Goal: Information Seeking & Learning: Learn about a topic

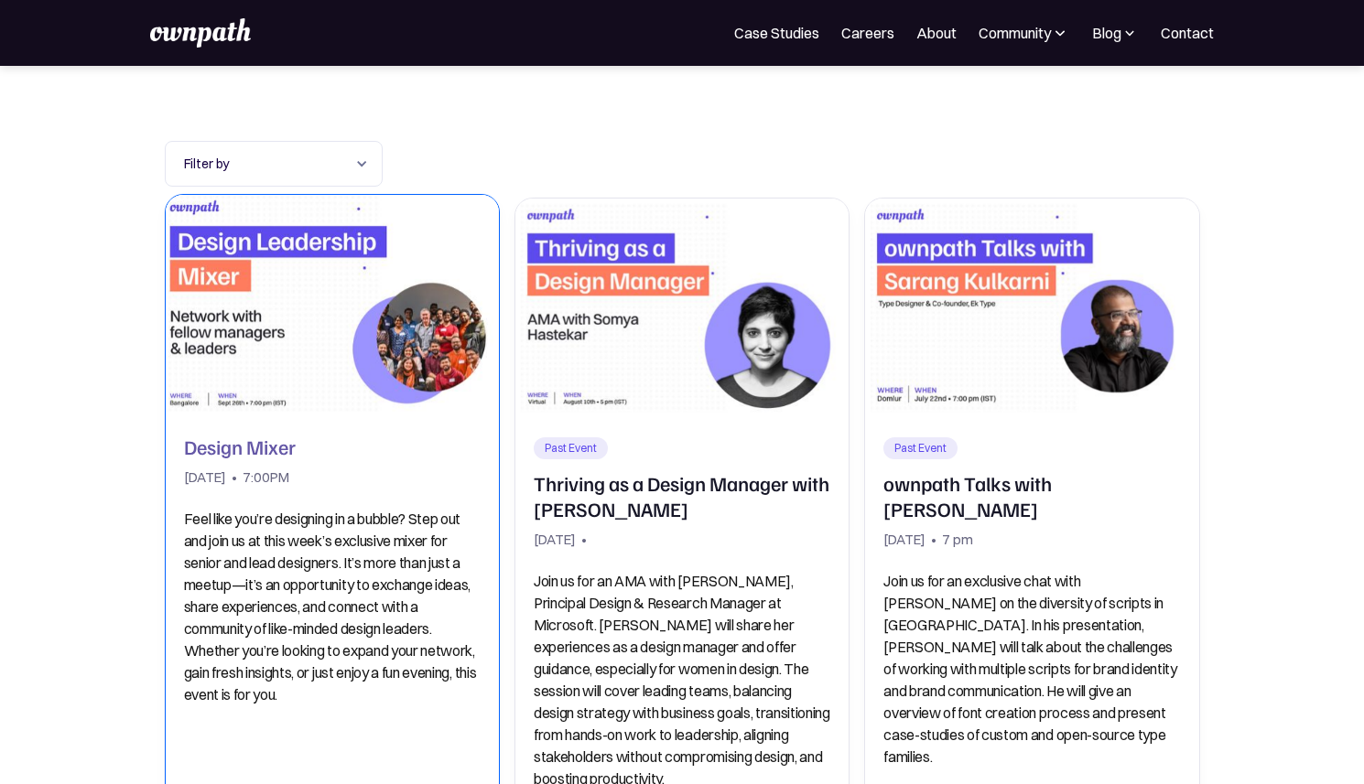
scroll to position [156, 0]
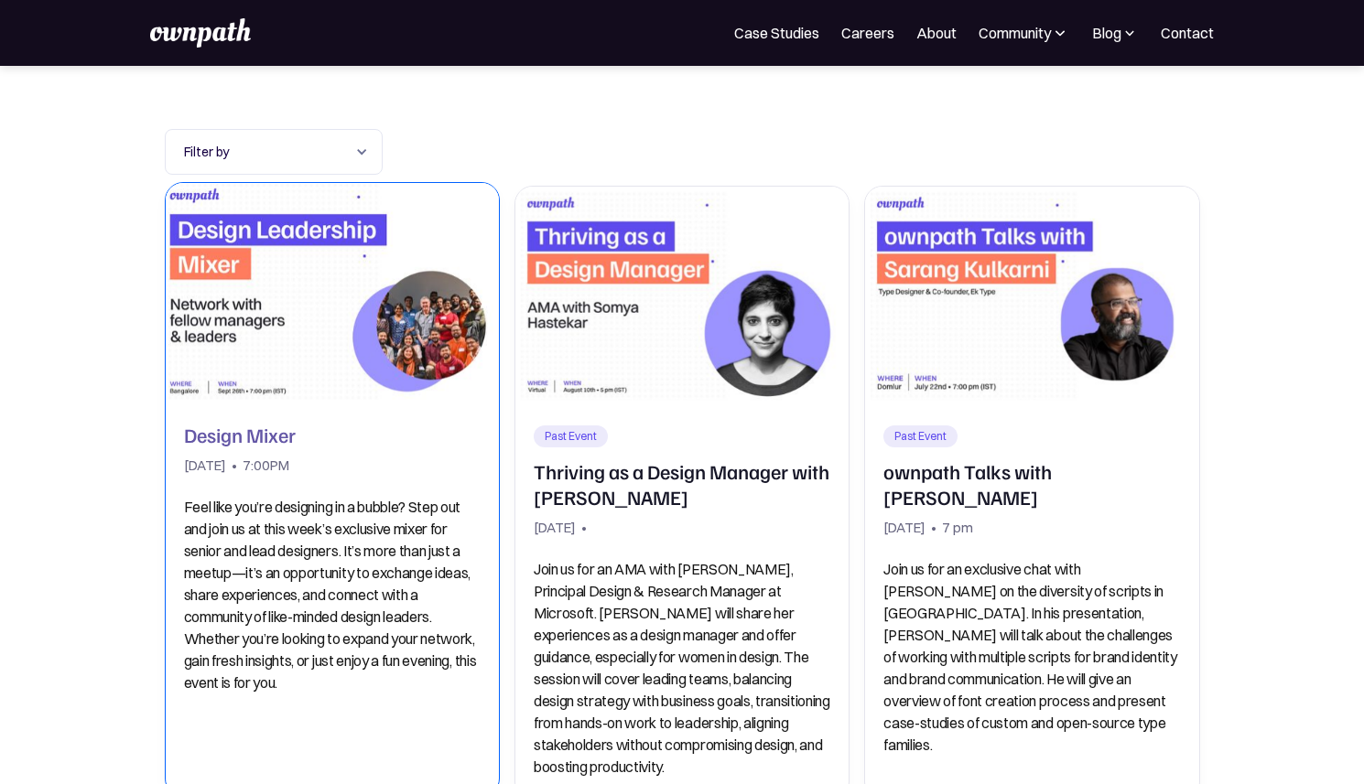
click at [264, 435] on h2 "Design Mixer" at bounding box center [240, 435] width 112 height 26
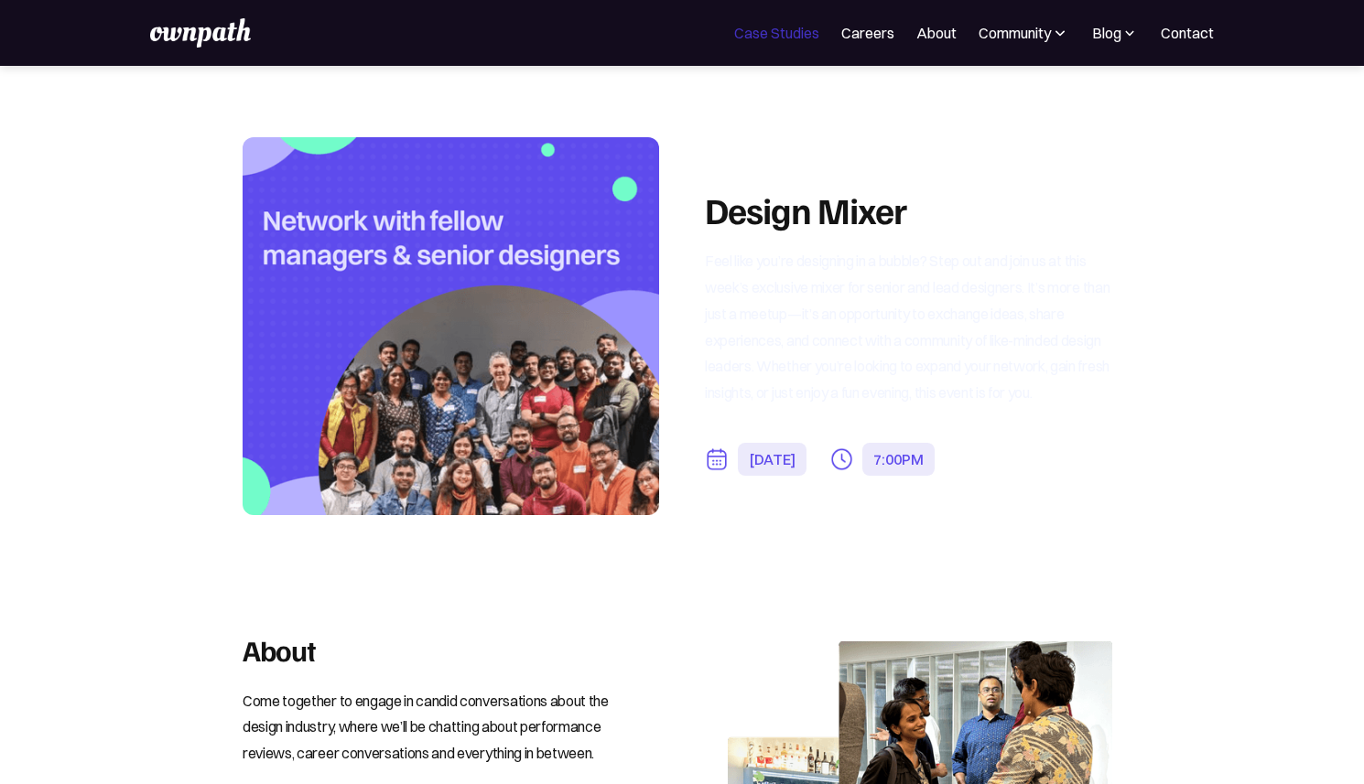
click at [745, 37] on link "Case Studies" at bounding box center [776, 33] width 85 height 22
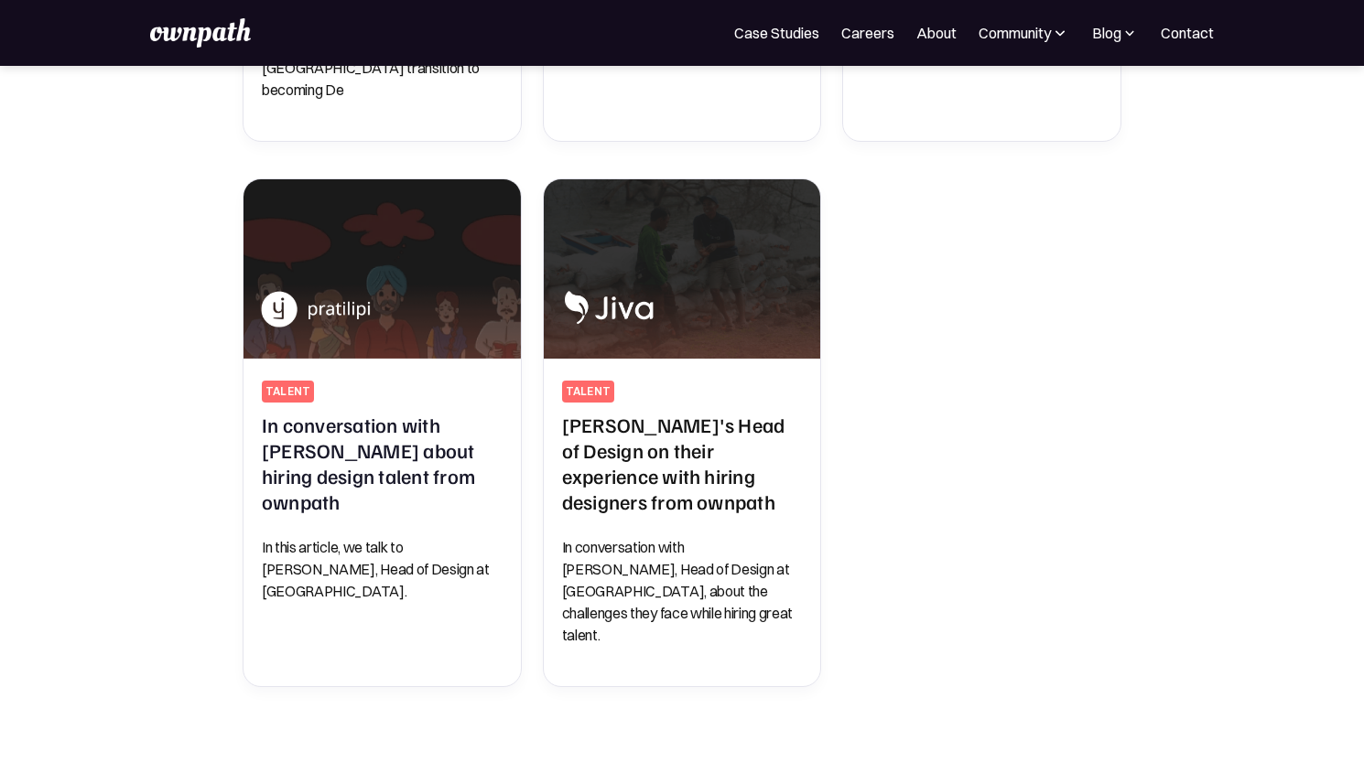
scroll to position [884, 0]
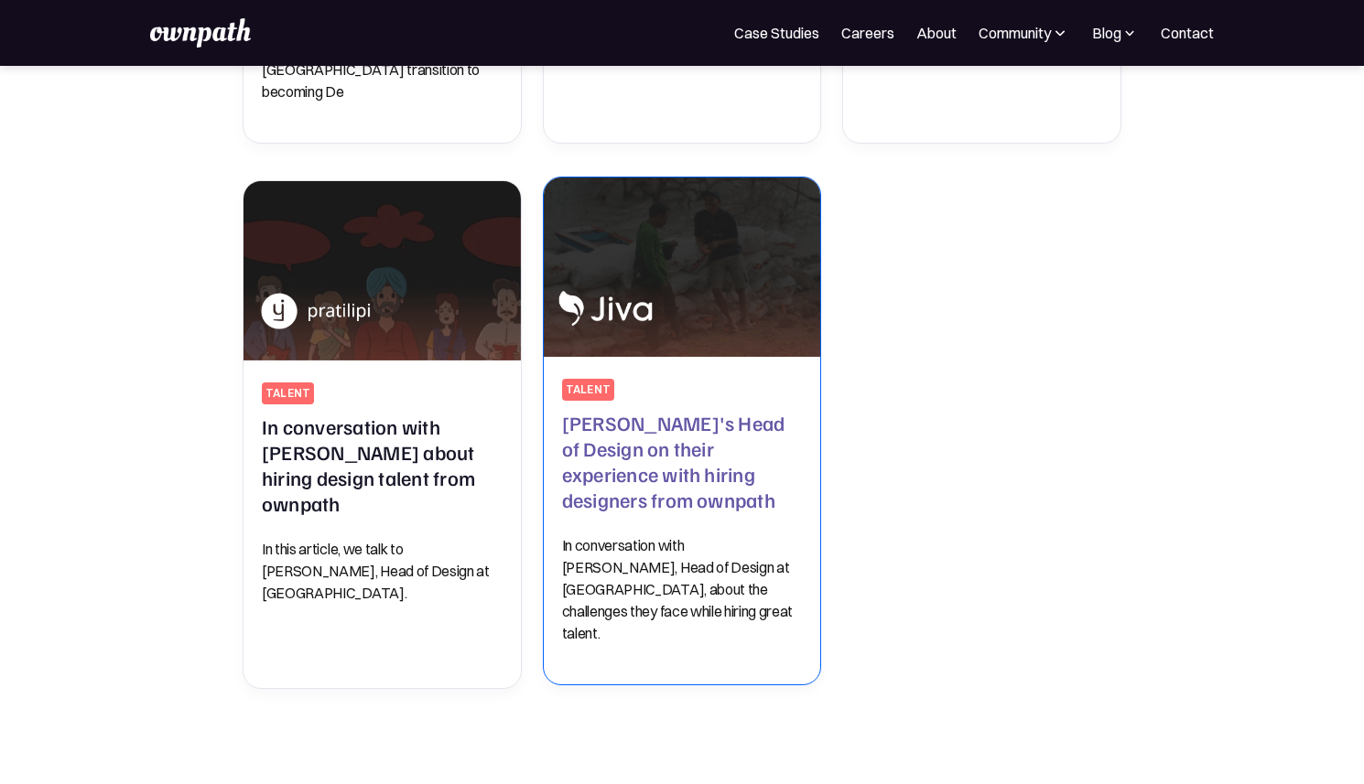
click at [658, 260] on img at bounding box center [681, 267] width 291 height 189
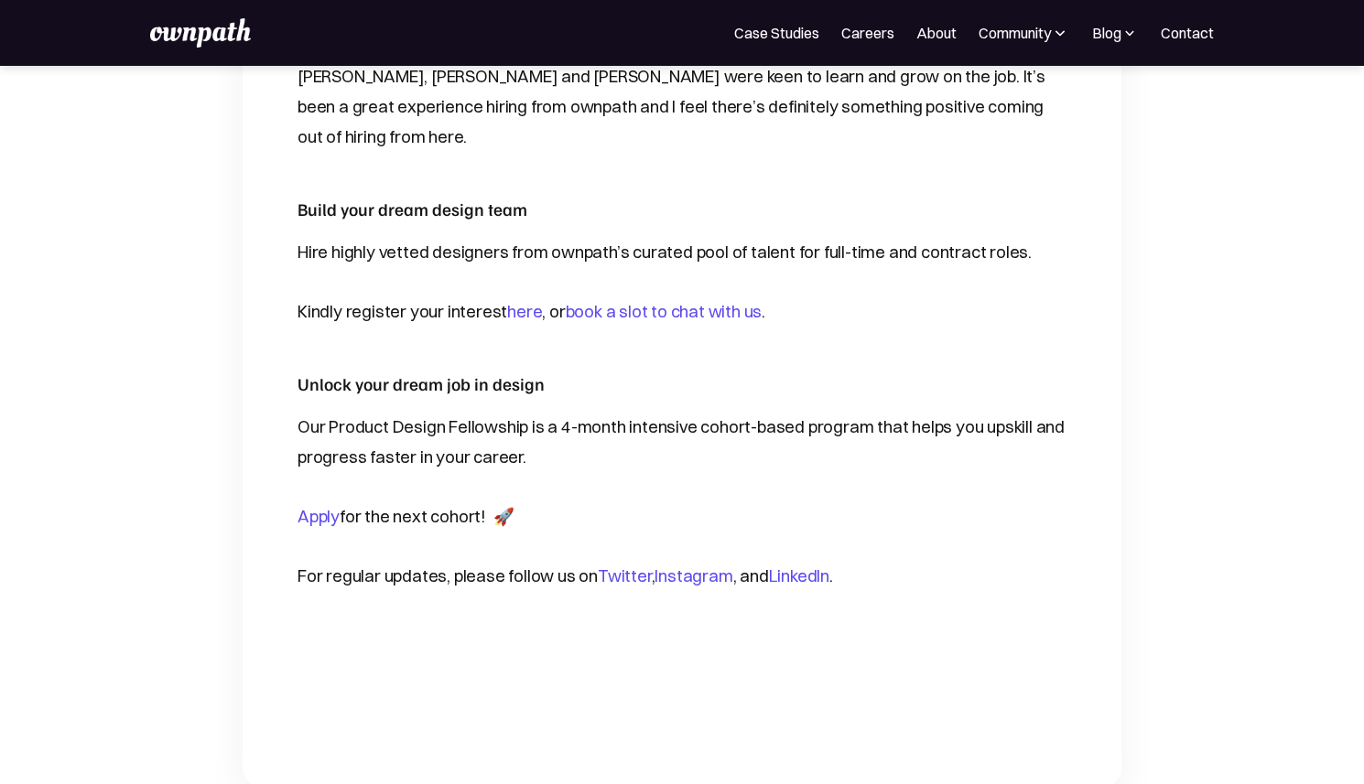
scroll to position [3741, 0]
click at [323, 505] on link "Apply" at bounding box center [318, 515] width 42 height 21
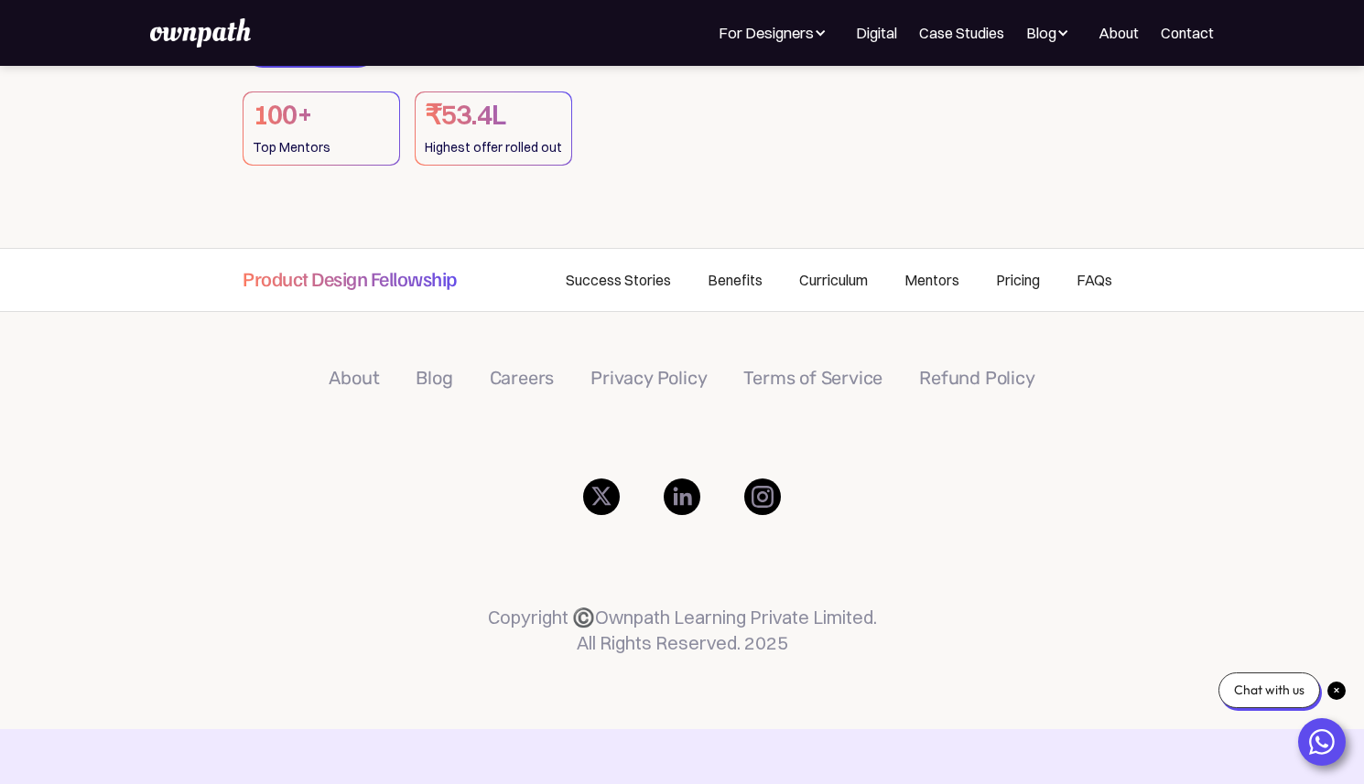
scroll to position [366, 0]
click at [663, 285] on link "Success Stories" at bounding box center [618, 277] width 142 height 62
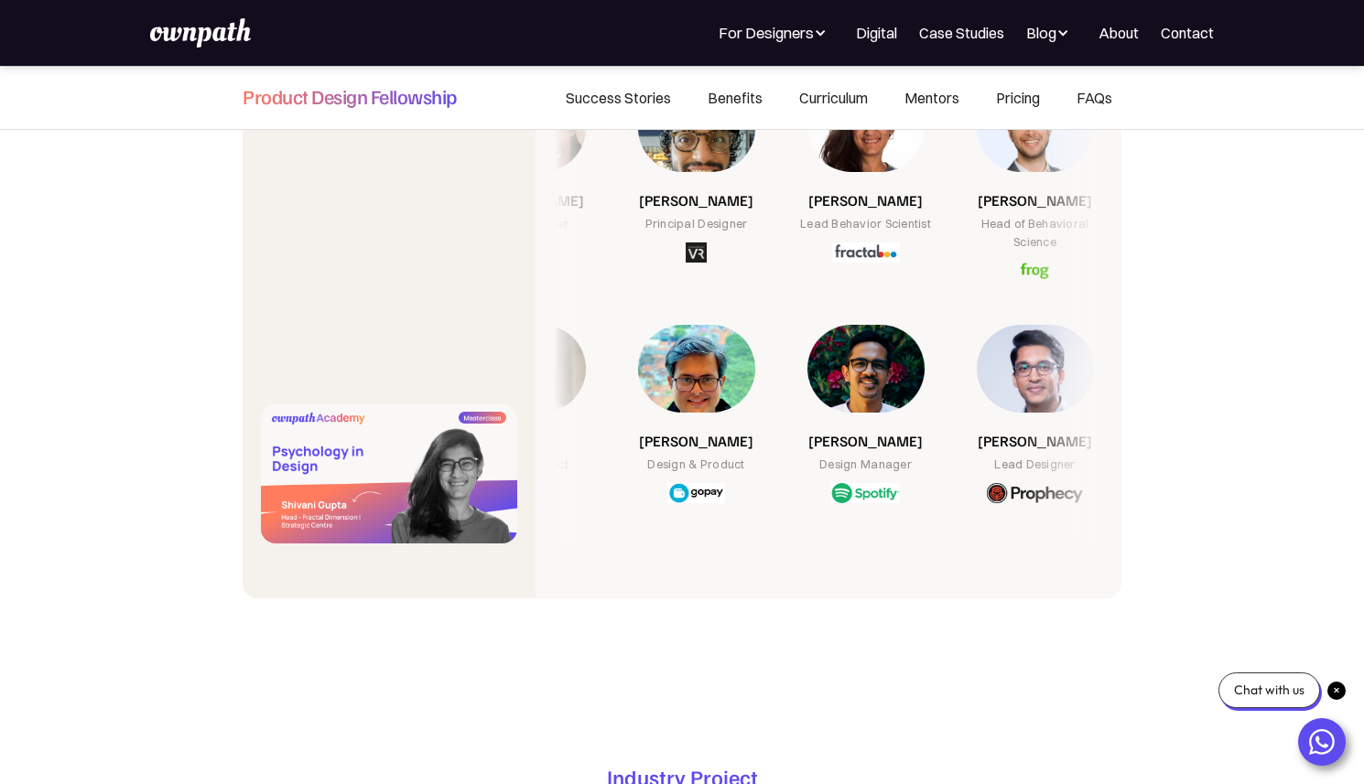
scroll to position [7390, 0]
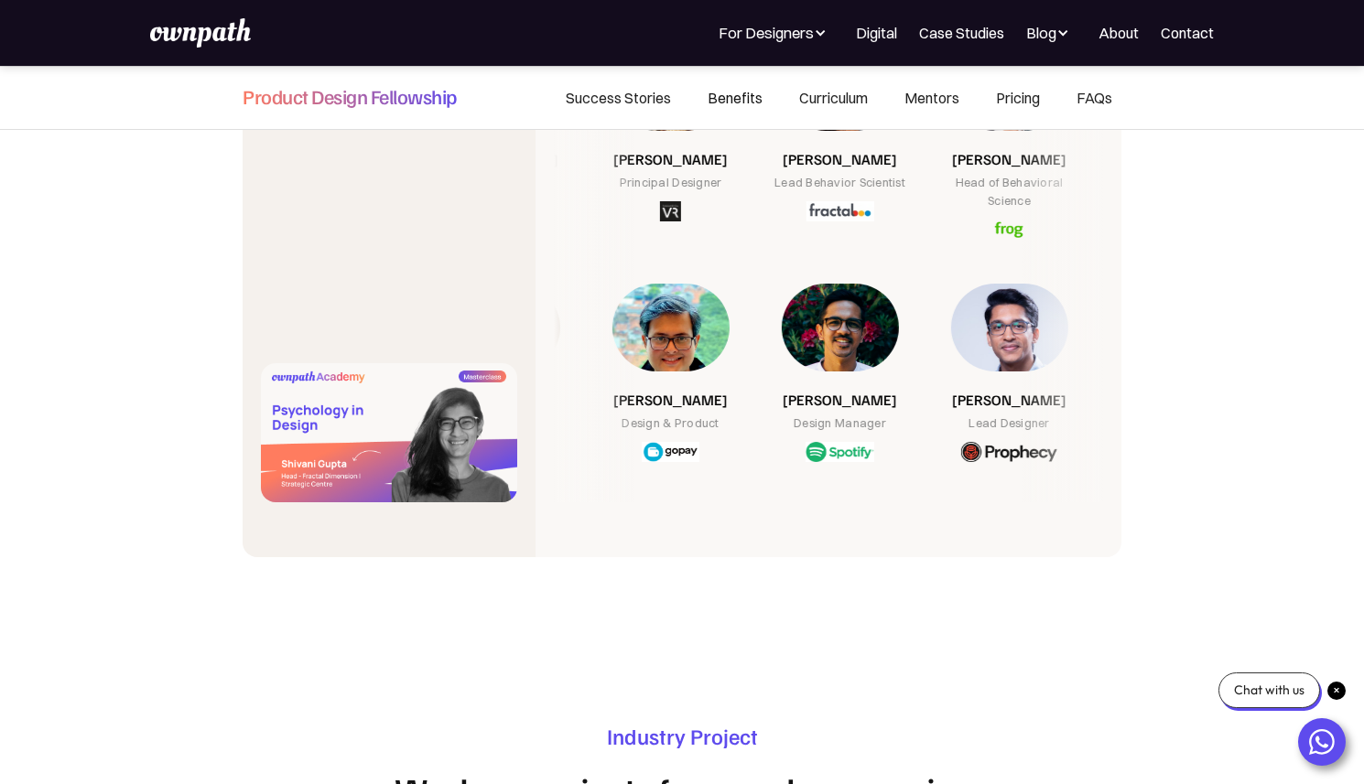
click at [732, 83] on link "Benefits" at bounding box center [735, 98] width 92 height 62
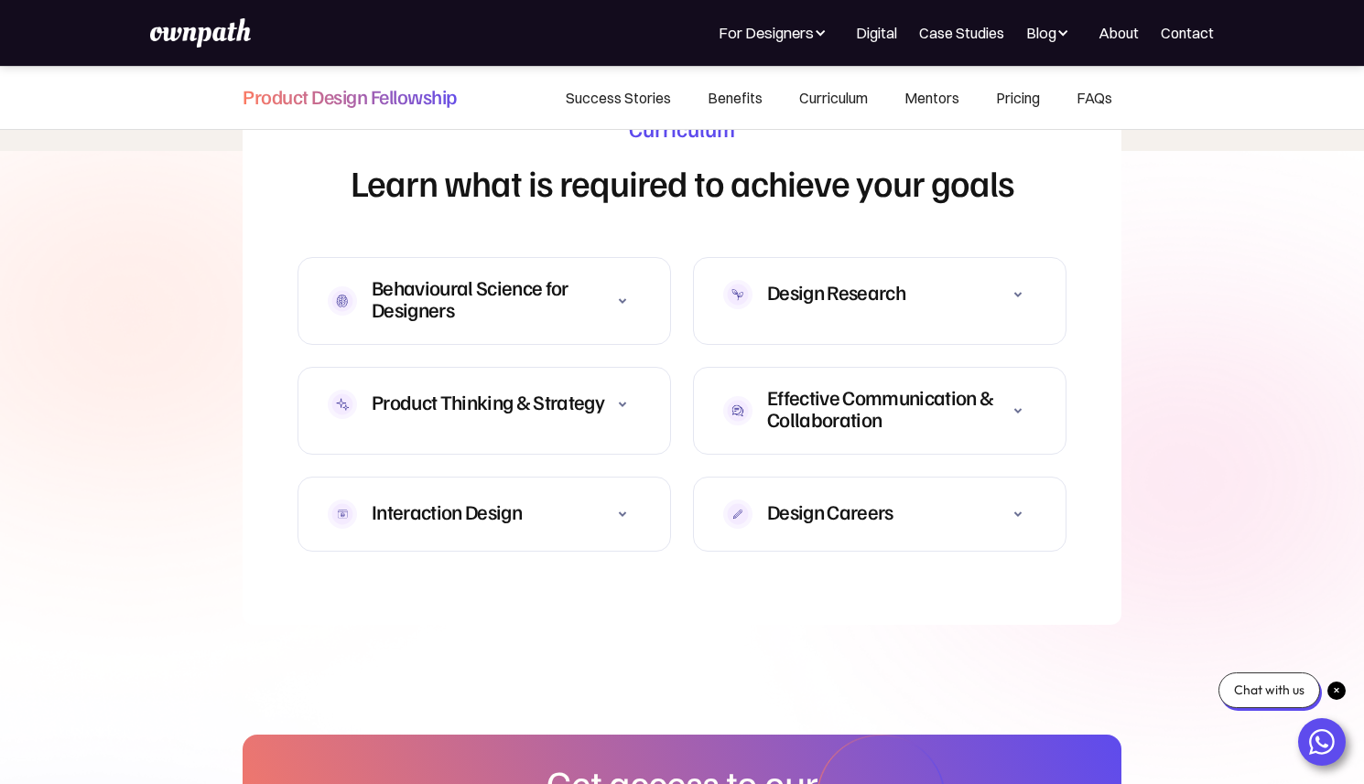
scroll to position [5475, 0]
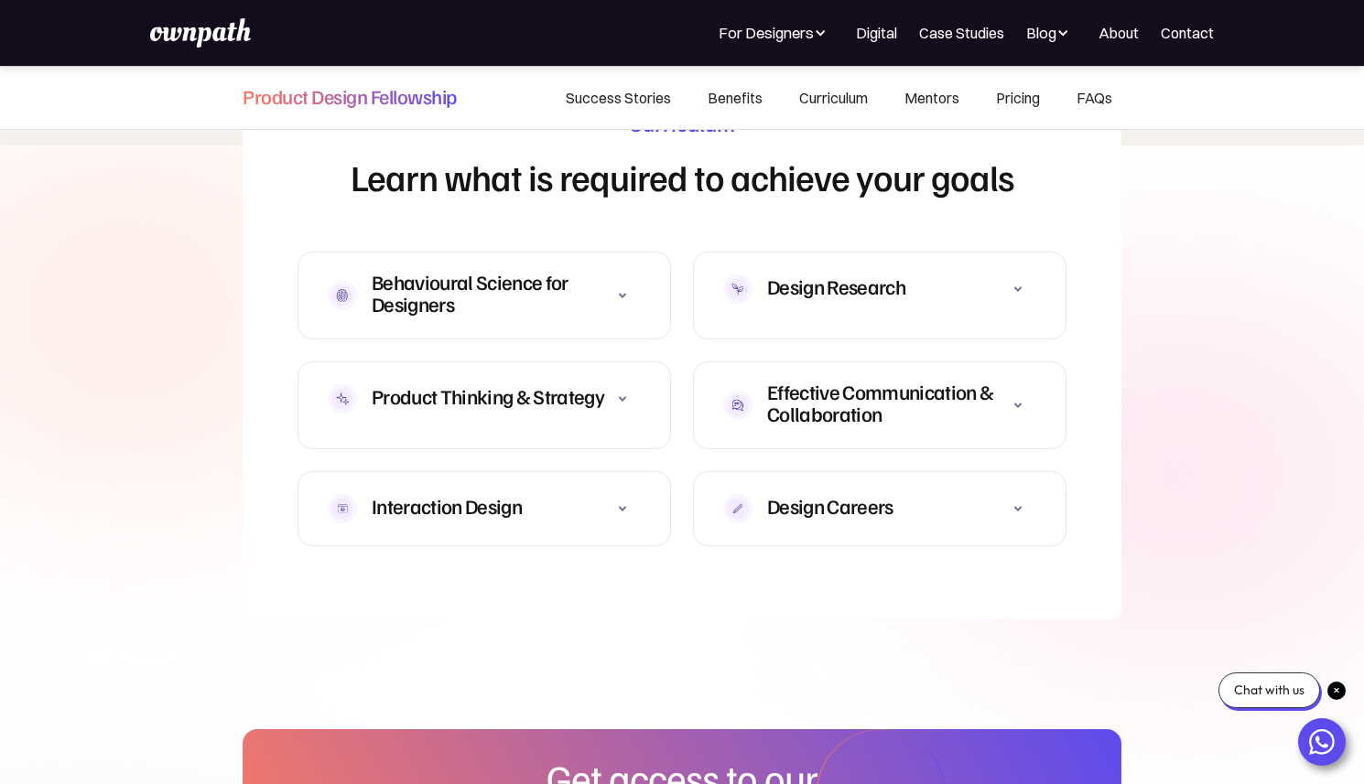
click at [473, 404] on div "Product Thinking & Strategy" at bounding box center [488, 396] width 232 height 22
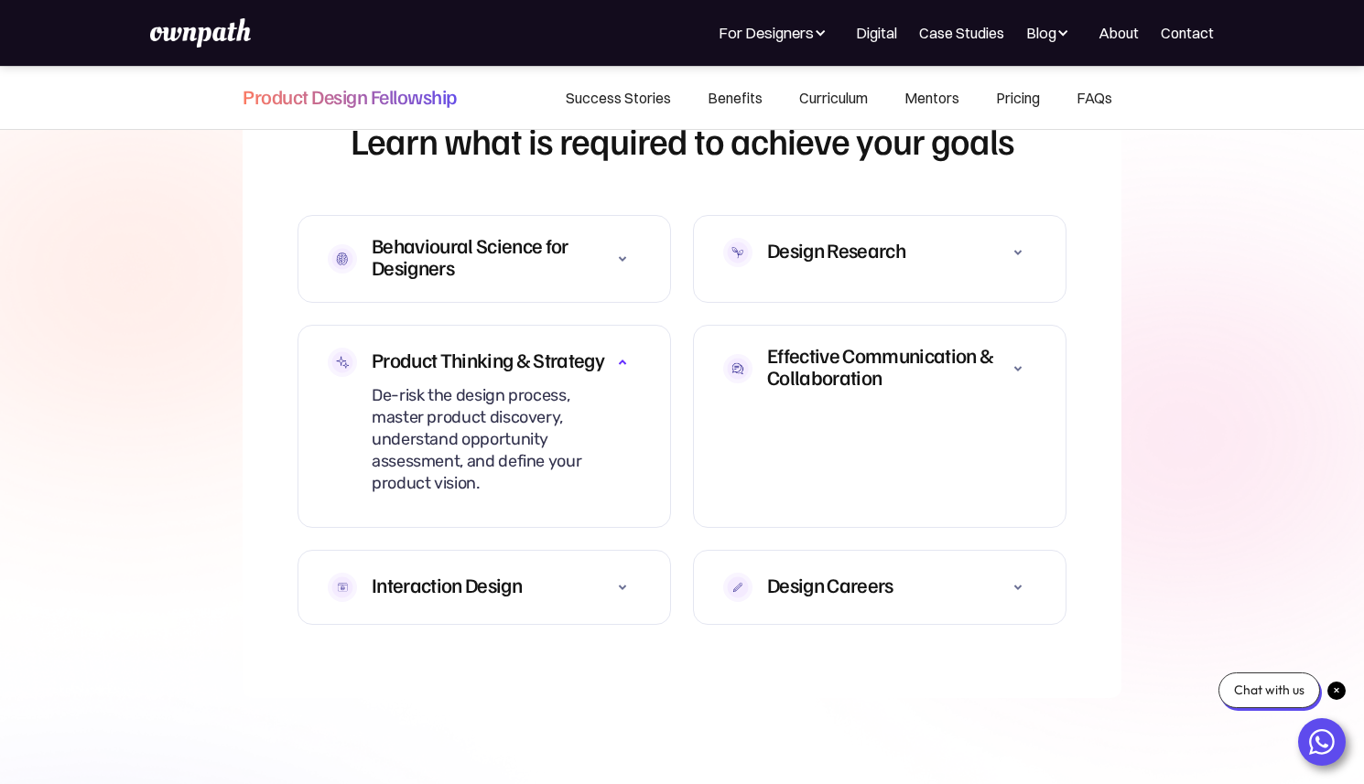
scroll to position [5513, 0]
click at [468, 365] on div "Product Thinking & Strategy" at bounding box center [488, 359] width 232 height 22
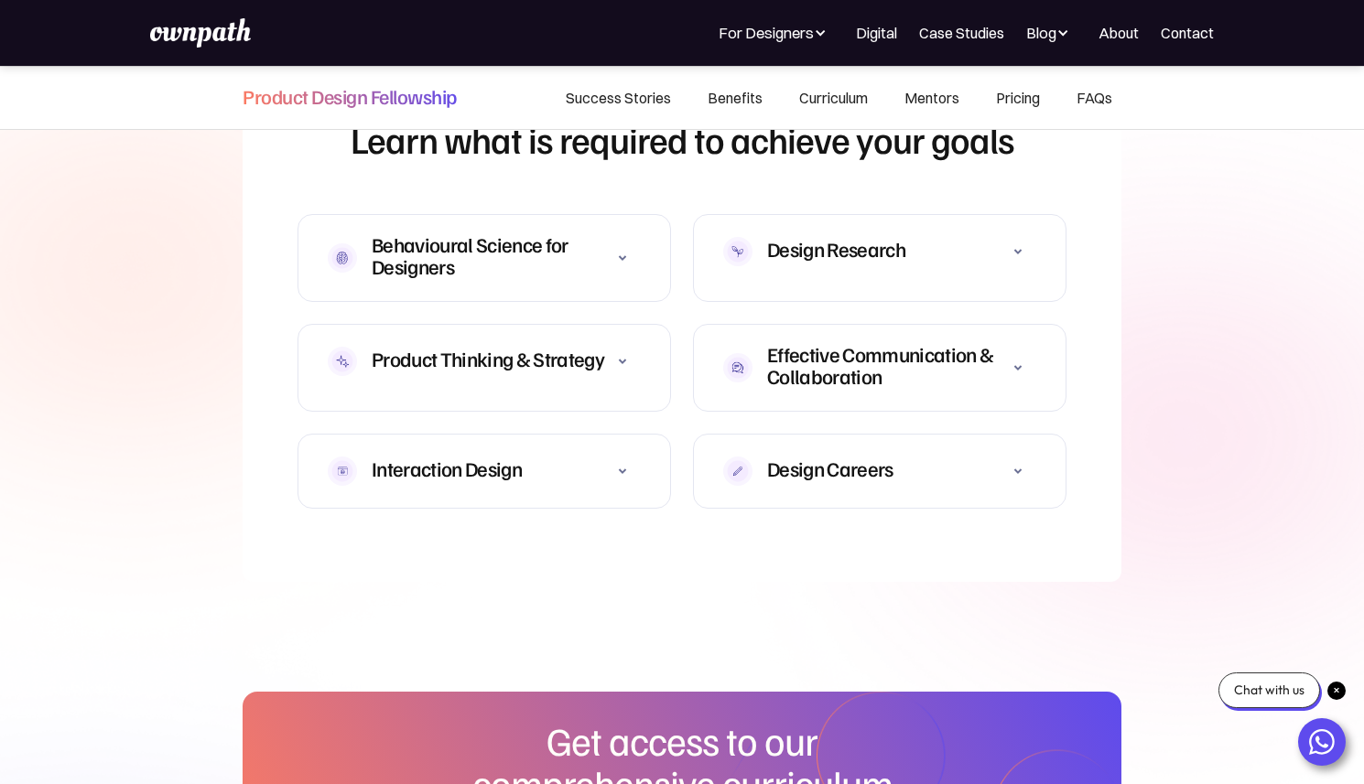
click at [498, 458] on div "Interaction Design" at bounding box center [447, 469] width 150 height 22
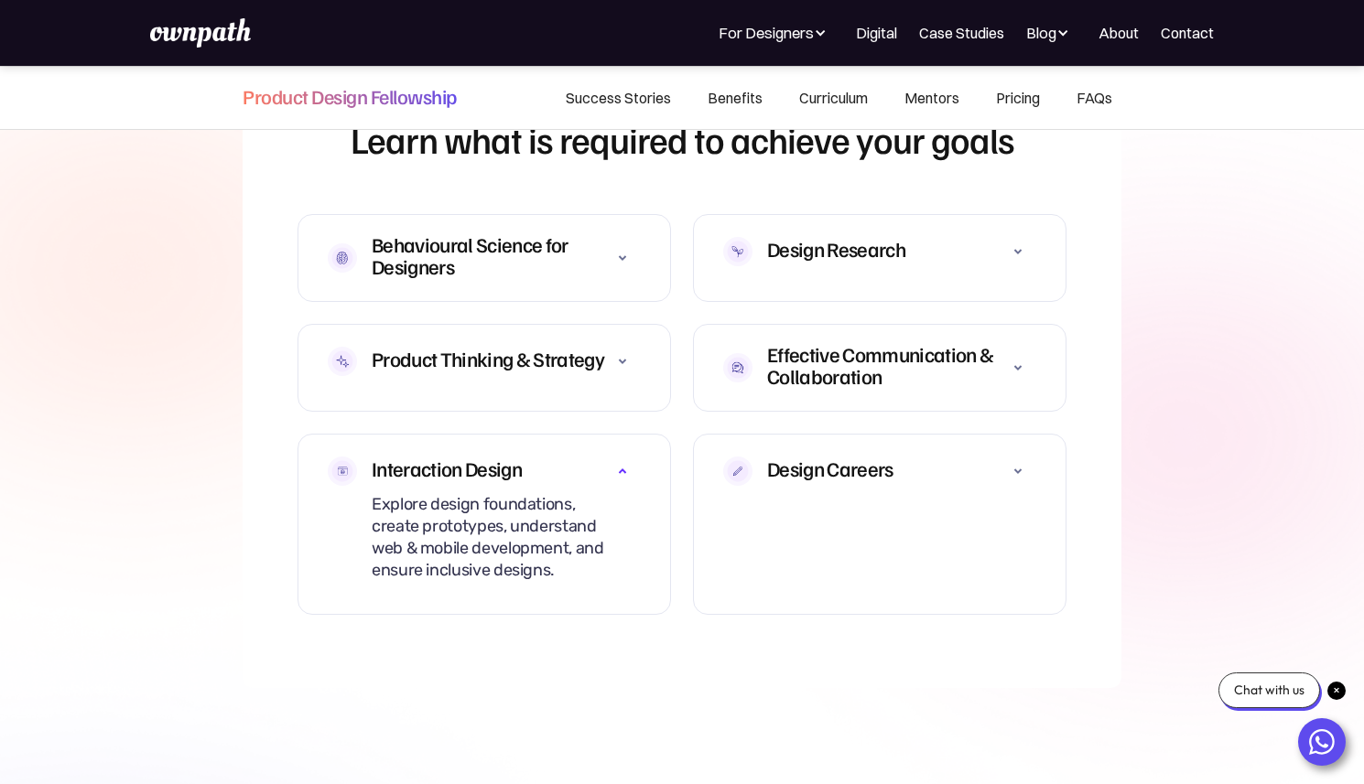
click at [499, 458] on div "Interaction Design" at bounding box center [447, 469] width 150 height 22
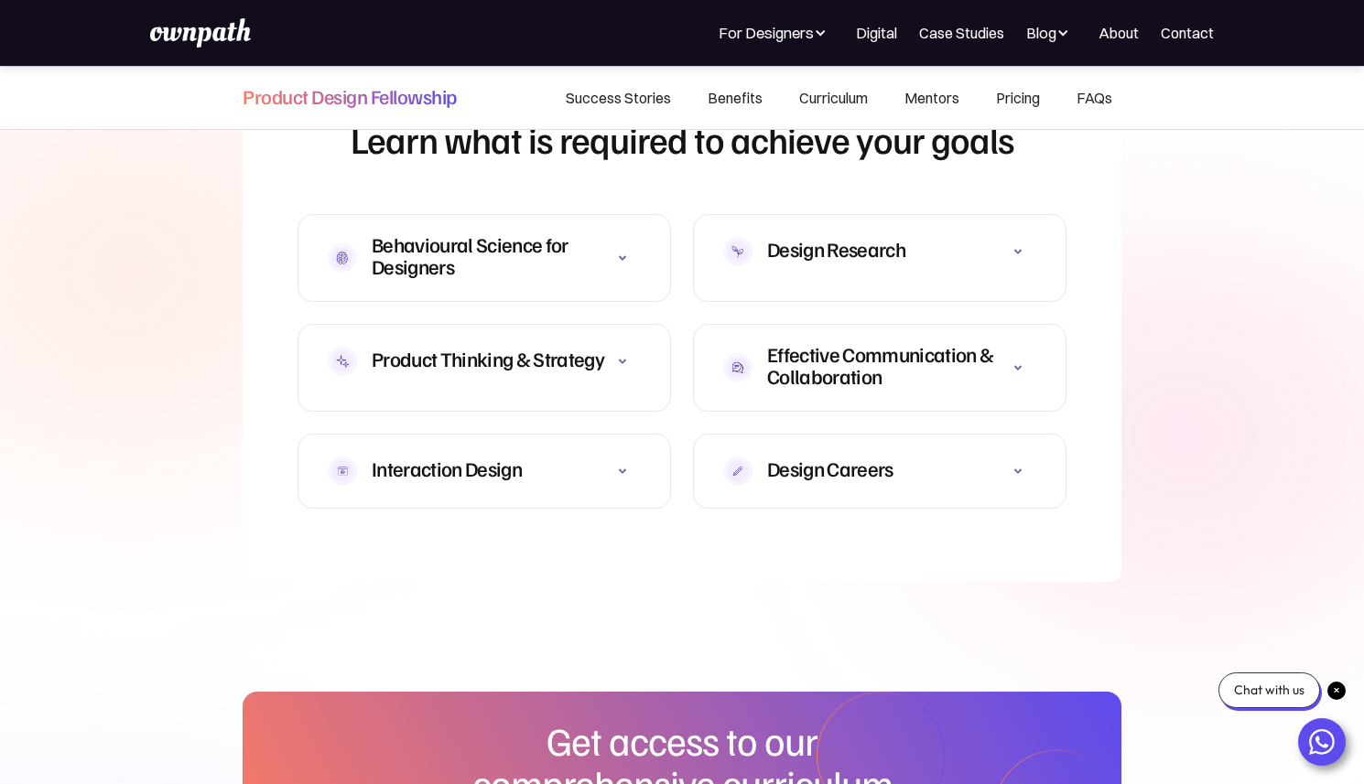
click at [499, 458] on div "Interaction Design" at bounding box center [447, 469] width 150 height 22
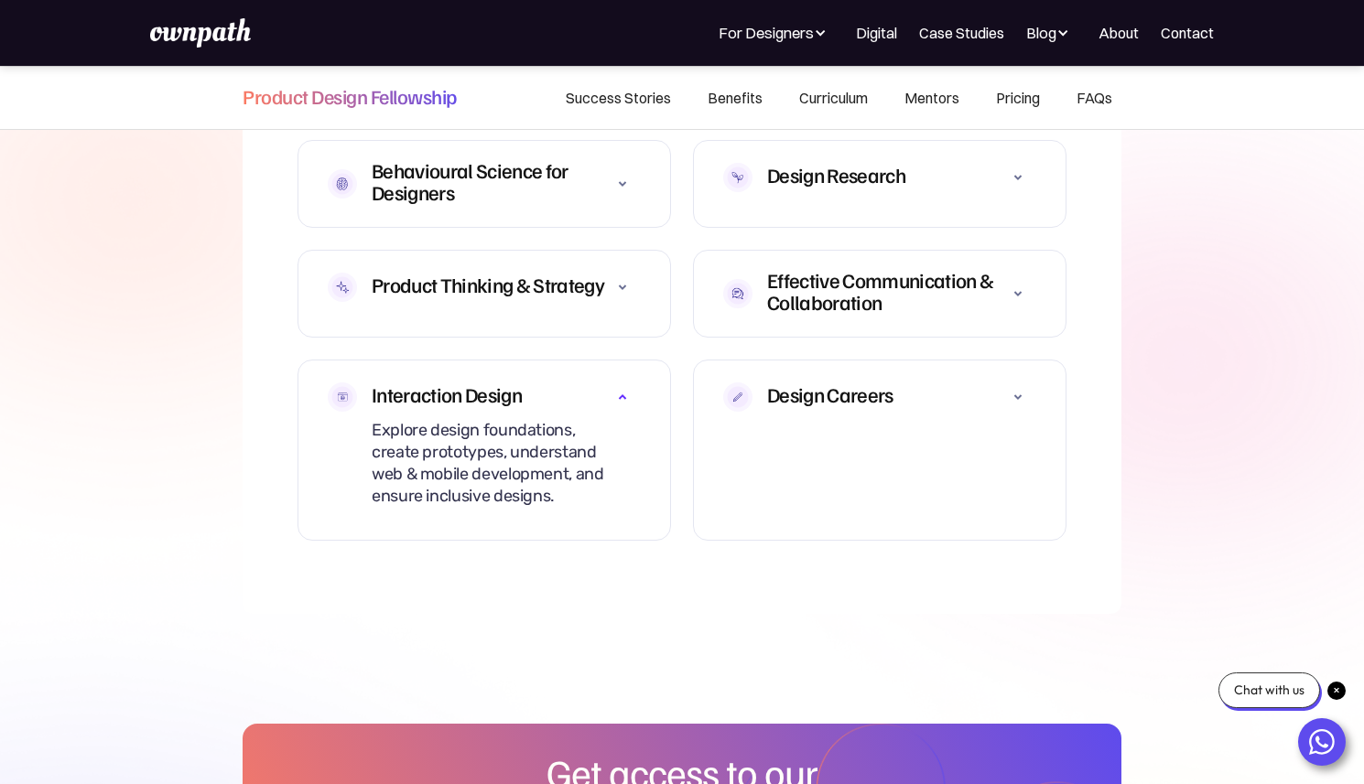
scroll to position [5588, 0]
click at [719, 388] on div "Design Careers Strategically design your career, prepare an impressive portfoli…" at bounding box center [879, 449] width 373 height 181
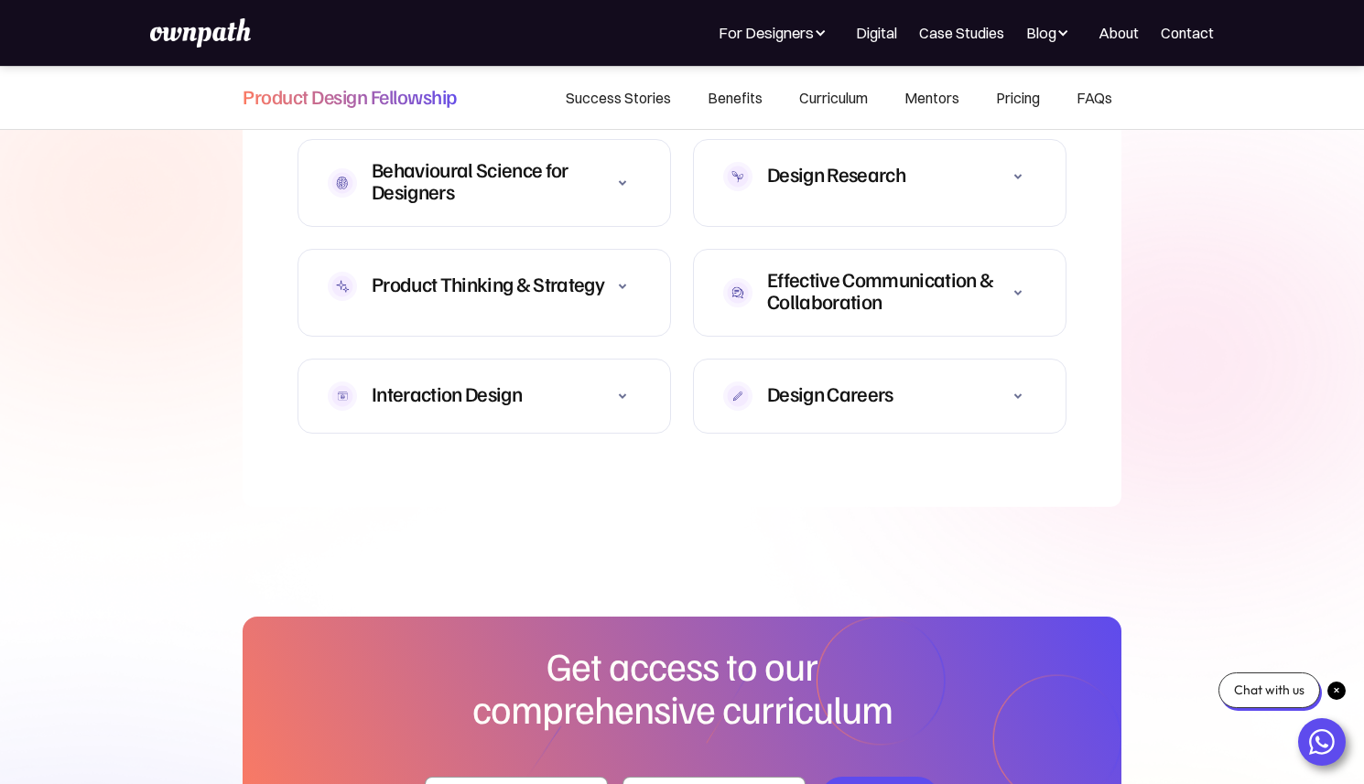
click at [719, 388] on div "Design Careers Strategically design your career, prepare an impressive portfoli…" at bounding box center [879, 396] width 373 height 75
click at [811, 374] on div "Design Careers" at bounding box center [879, 396] width 313 height 44
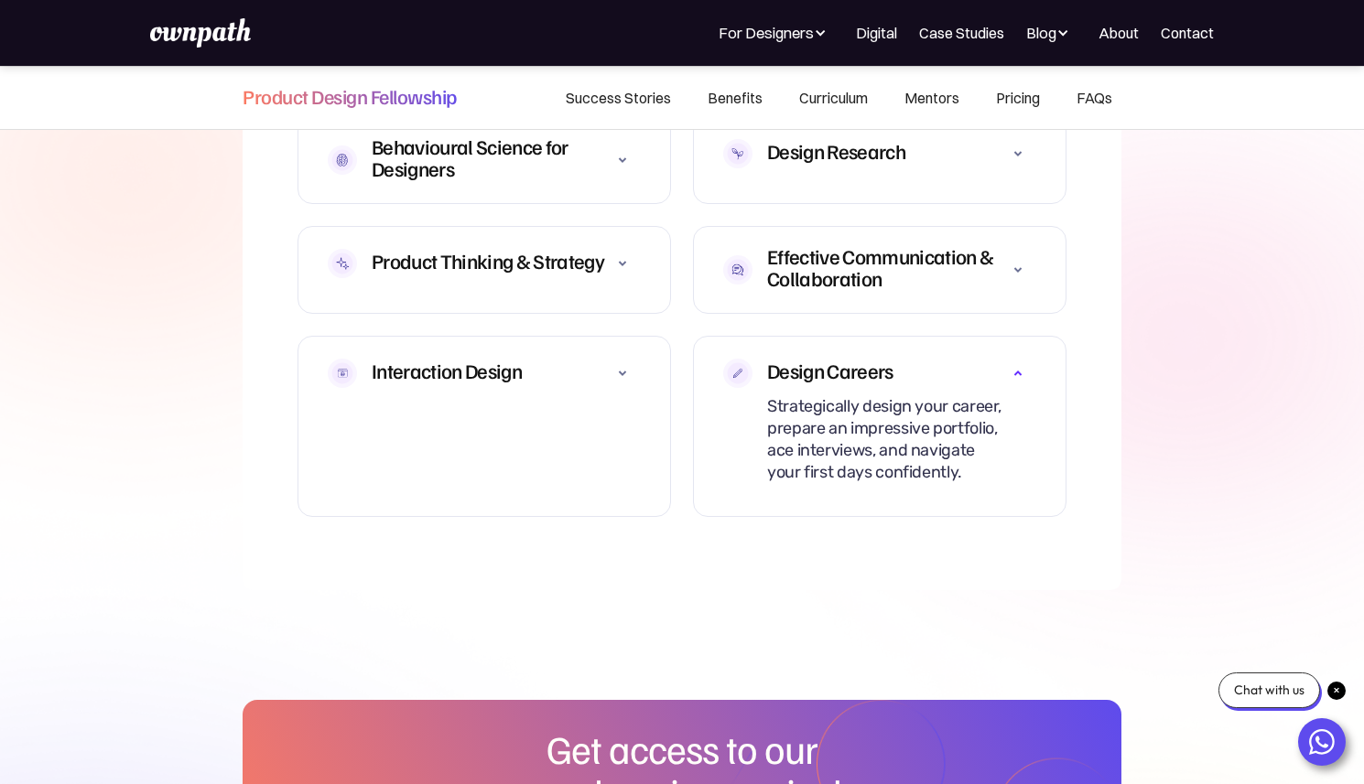
scroll to position [5613, 0]
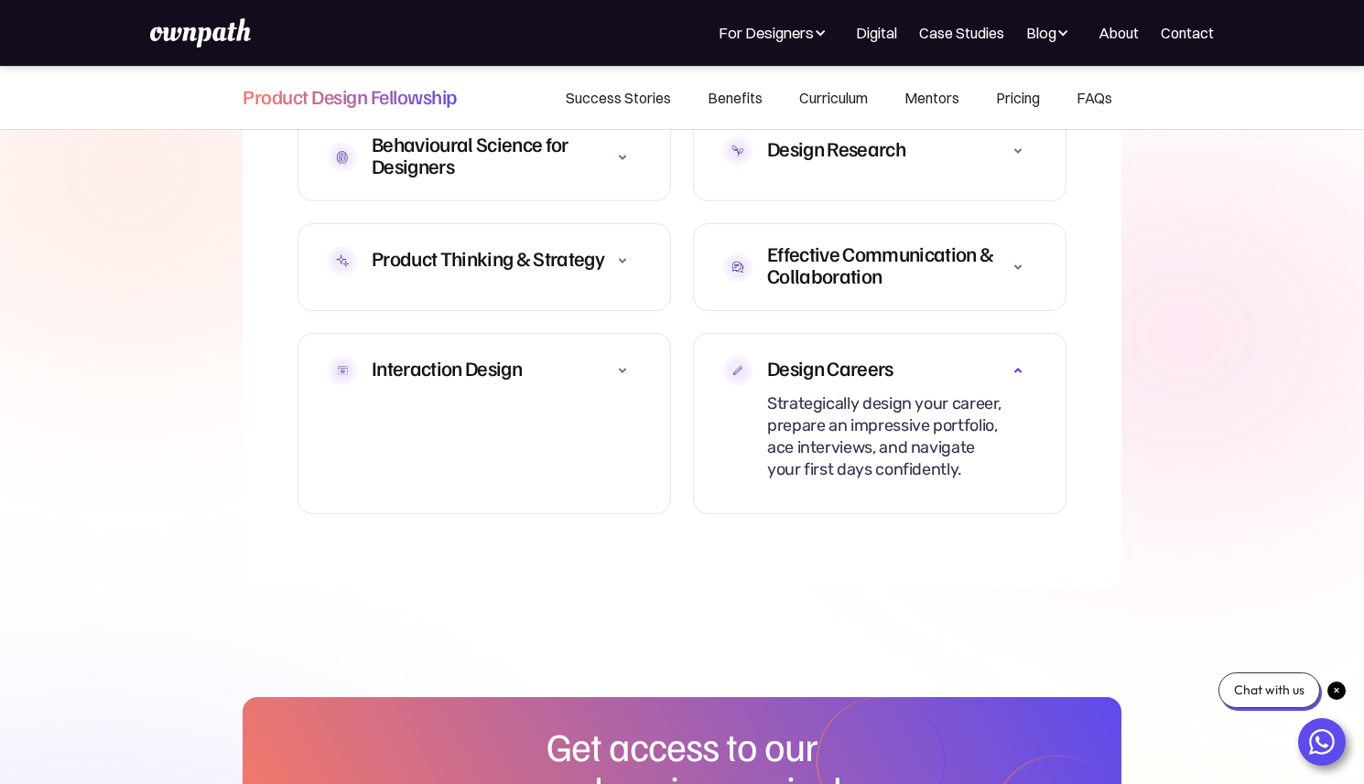
click at [810, 357] on div "Design Careers" at bounding box center [830, 368] width 126 height 22
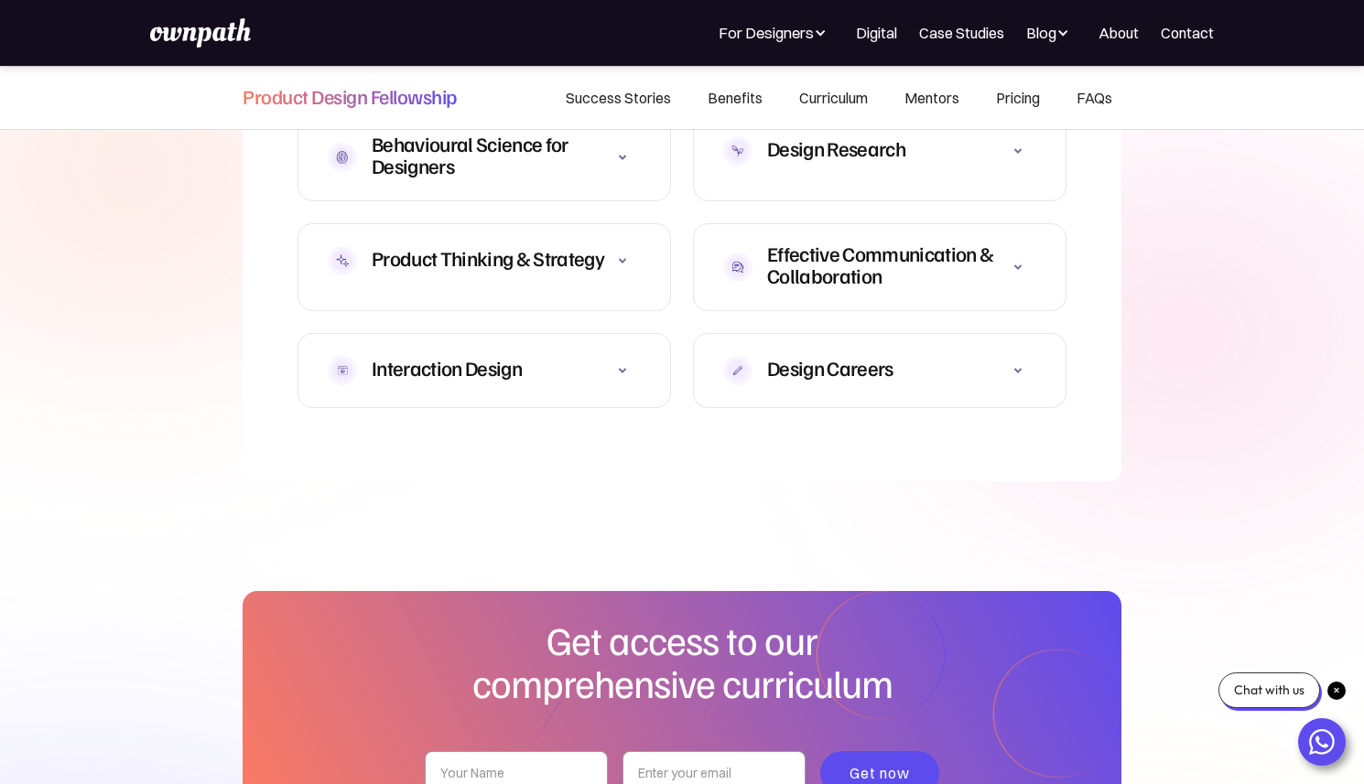
click at [810, 357] on div "Design Careers" at bounding box center [830, 368] width 126 height 22
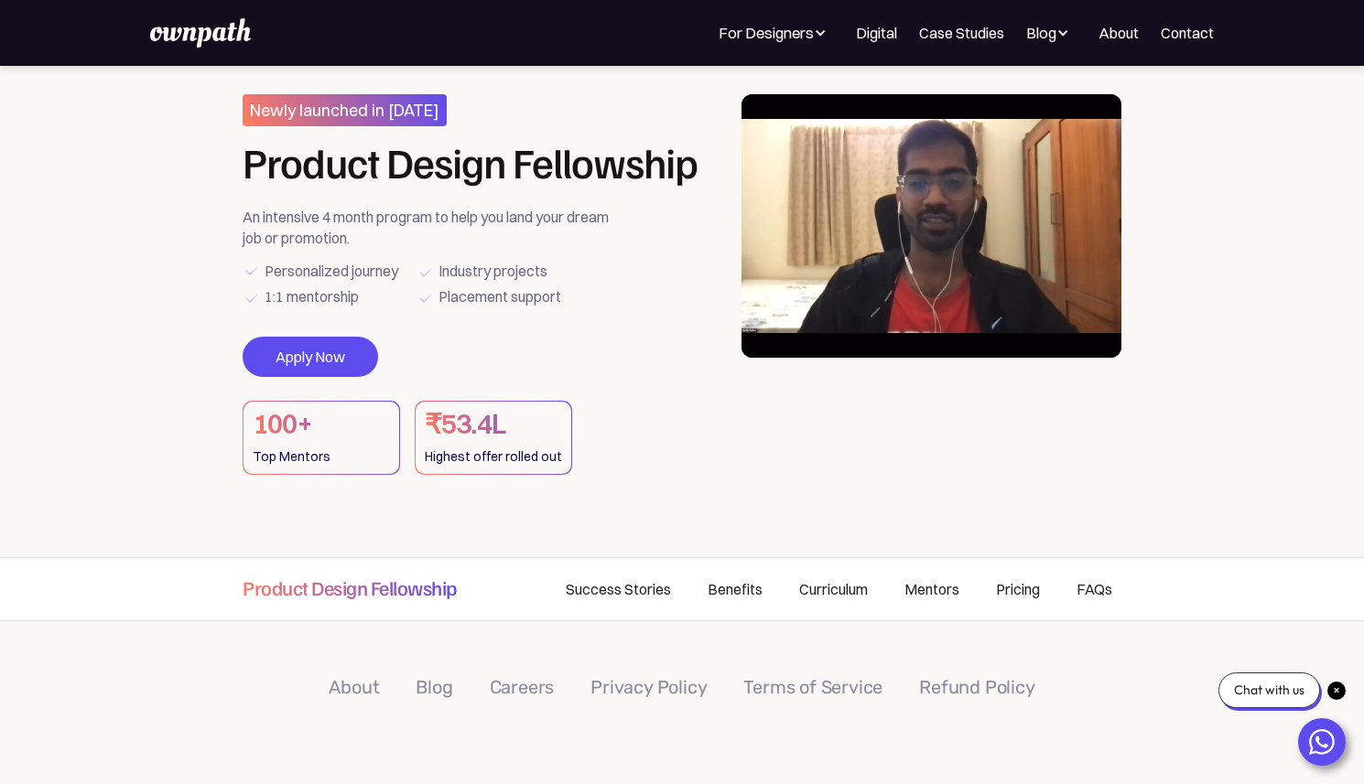
scroll to position [0, 0]
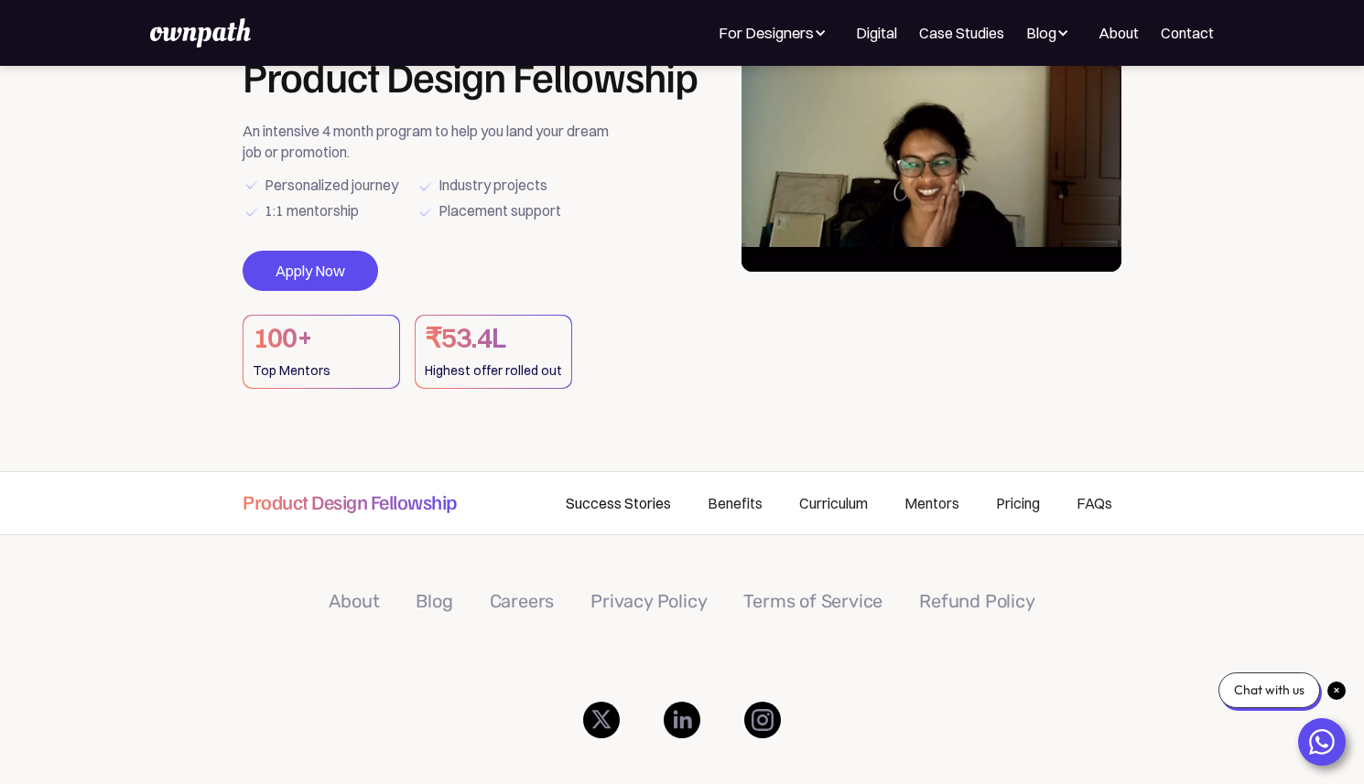
click at [641, 496] on link "Success Stories" at bounding box center [618, 503] width 142 height 62
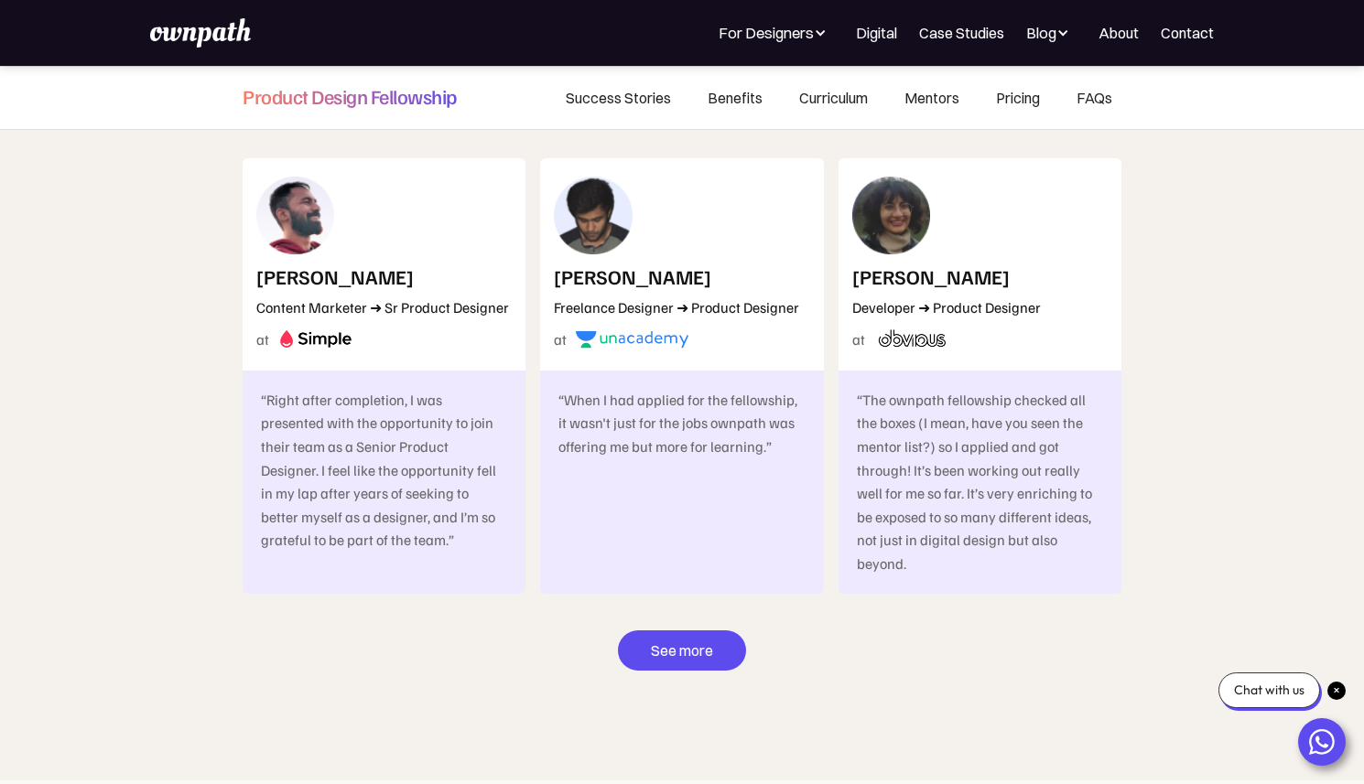
scroll to position [10100, 0]
click at [685, 630] on link "See more" at bounding box center [682, 650] width 128 height 40
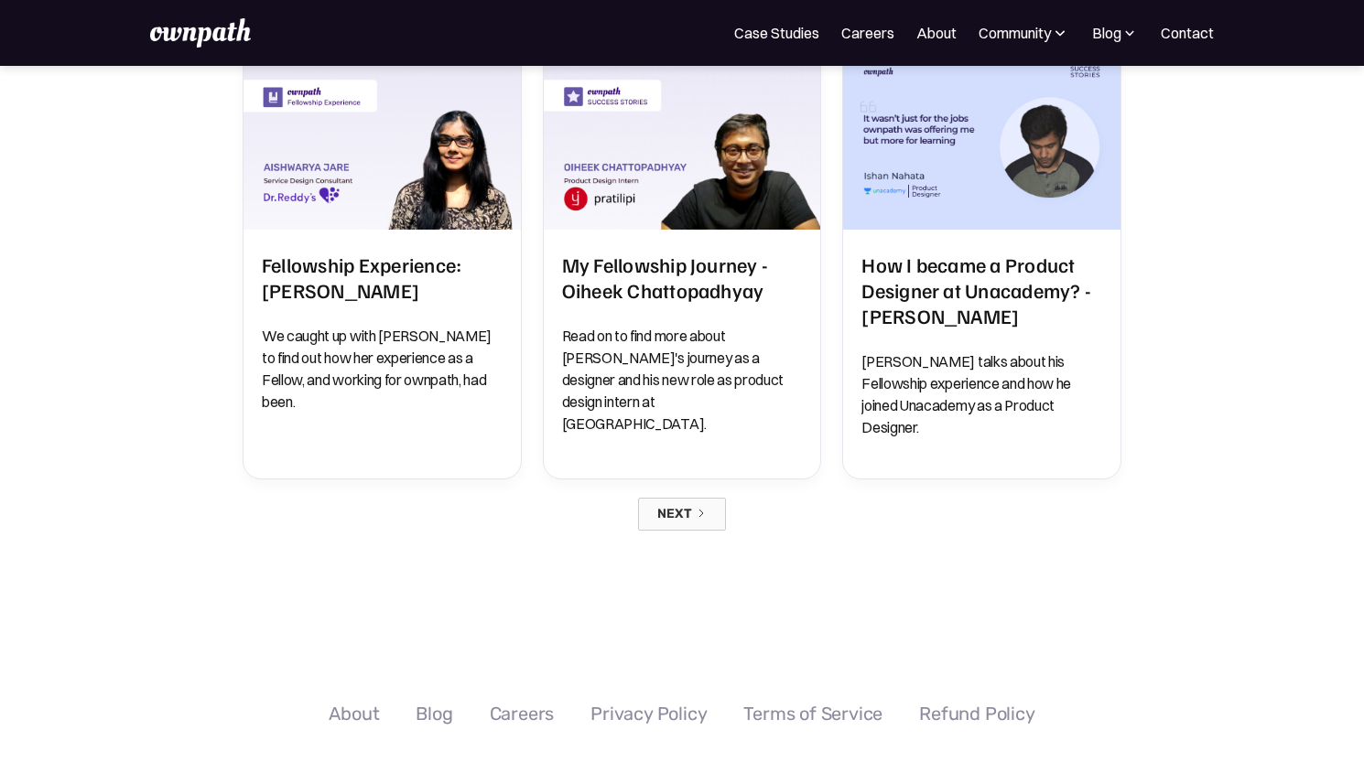
scroll to position [1799, 0]
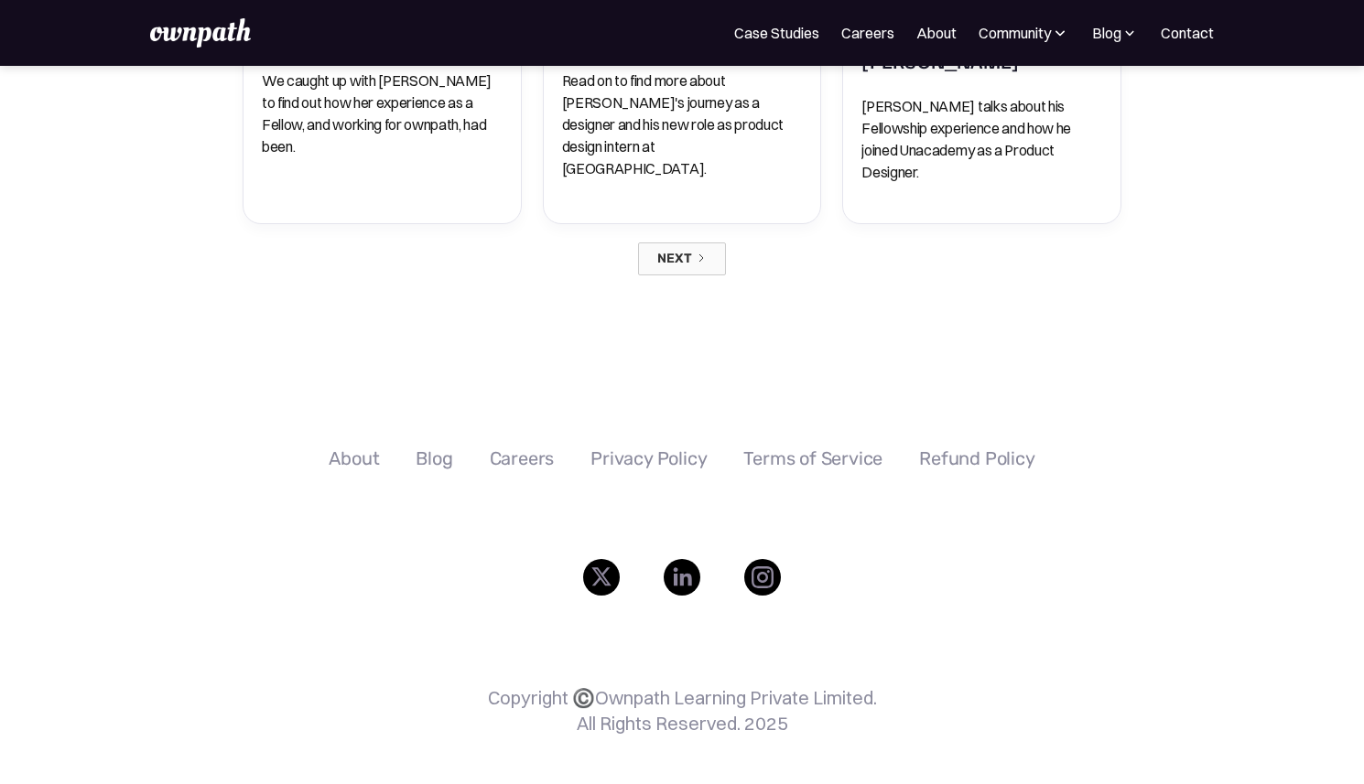
click at [1089, 37] on nav "For Companies Case Studies Careers About Community Events Resources Design Resi…" at bounding box center [974, 33] width 480 height 22
click at [1105, 33] on div "Blog" at bounding box center [1106, 33] width 29 height 22
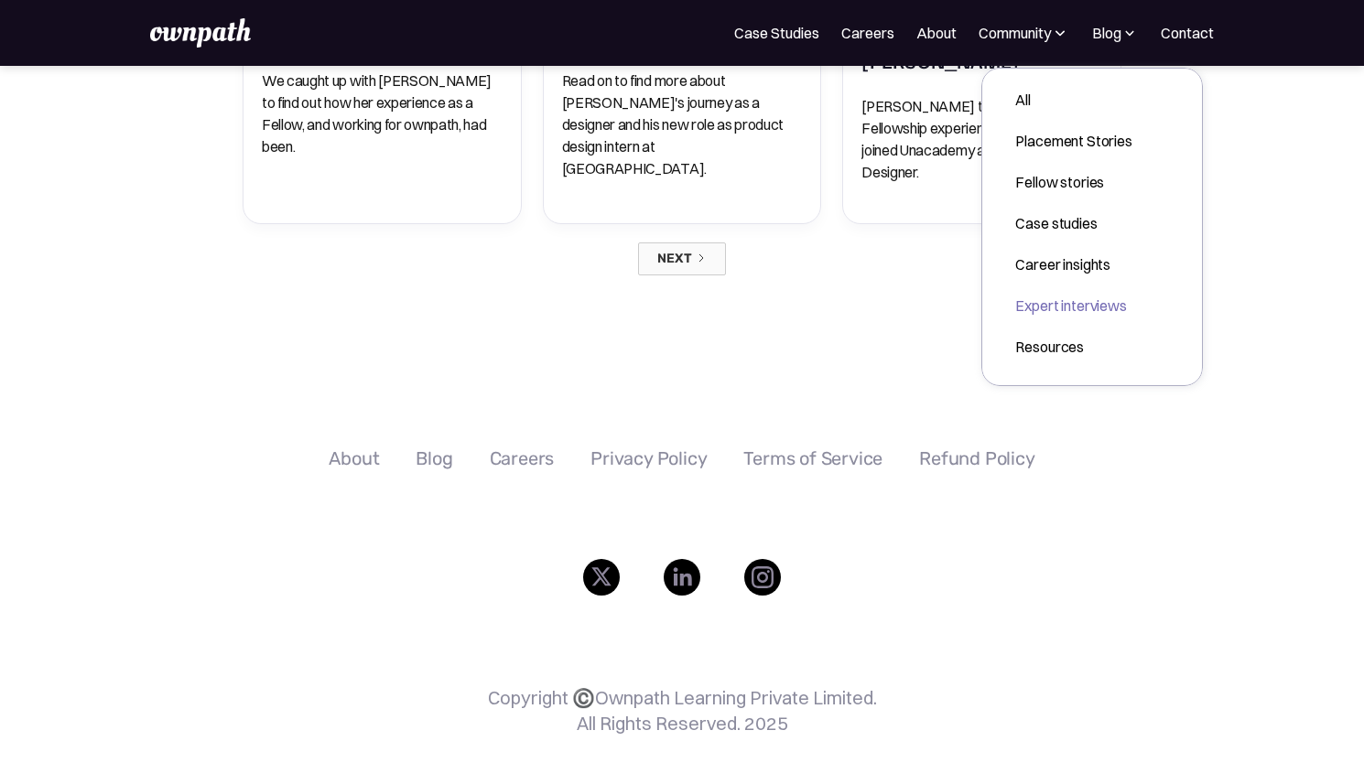
click at [1089, 302] on div "Expert interviews" at bounding box center [1073, 306] width 116 height 22
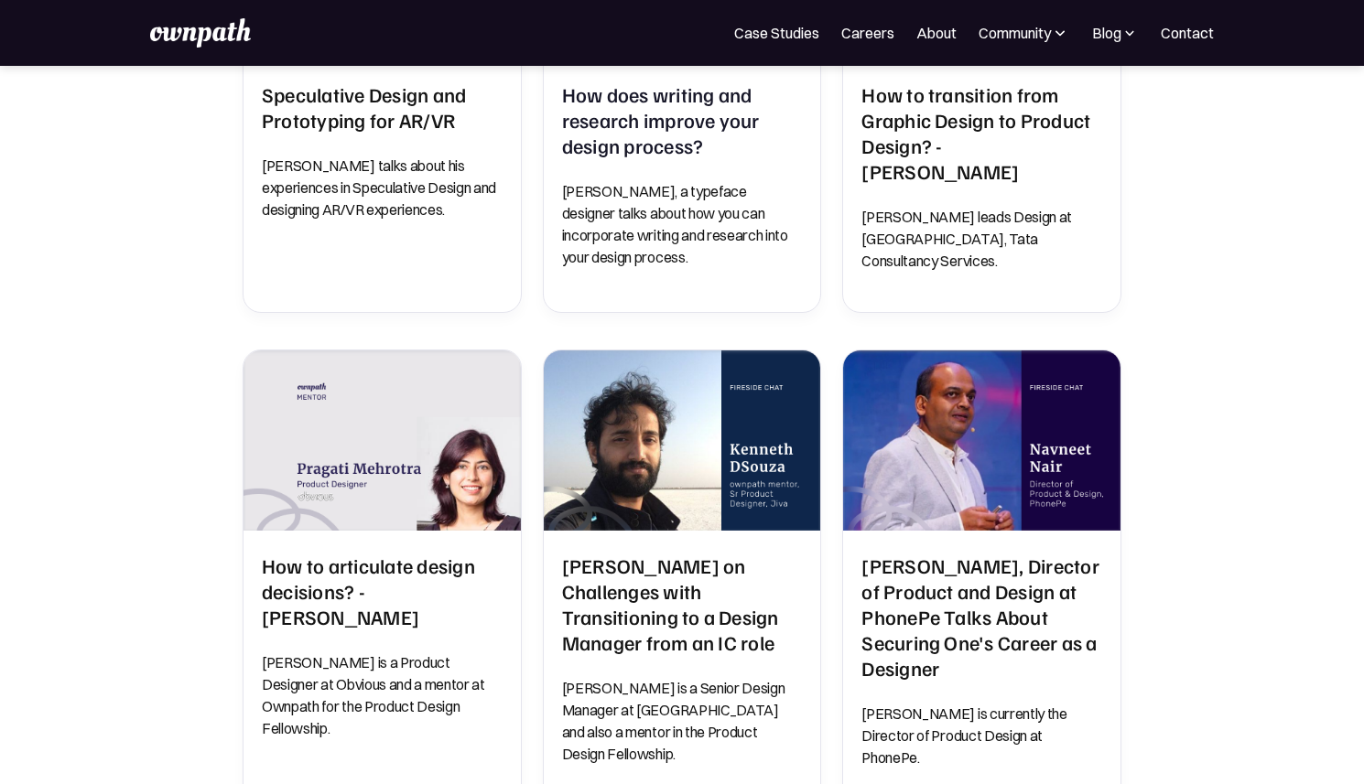
scroll to position [985, 0]
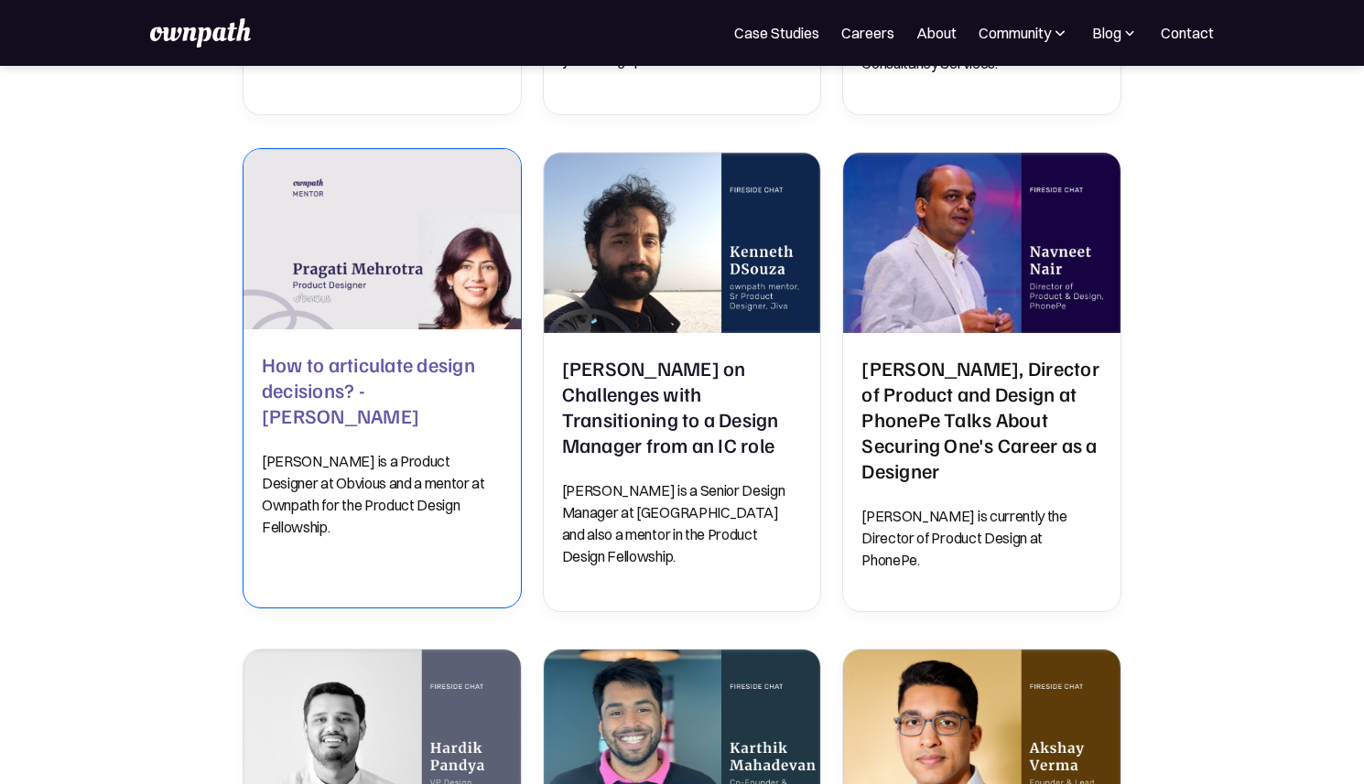
click at [347, 391] on h2 "How to articulate design decisions? - Pragati Mehrotra" at bounding box center [382, 389] width 241 height 77
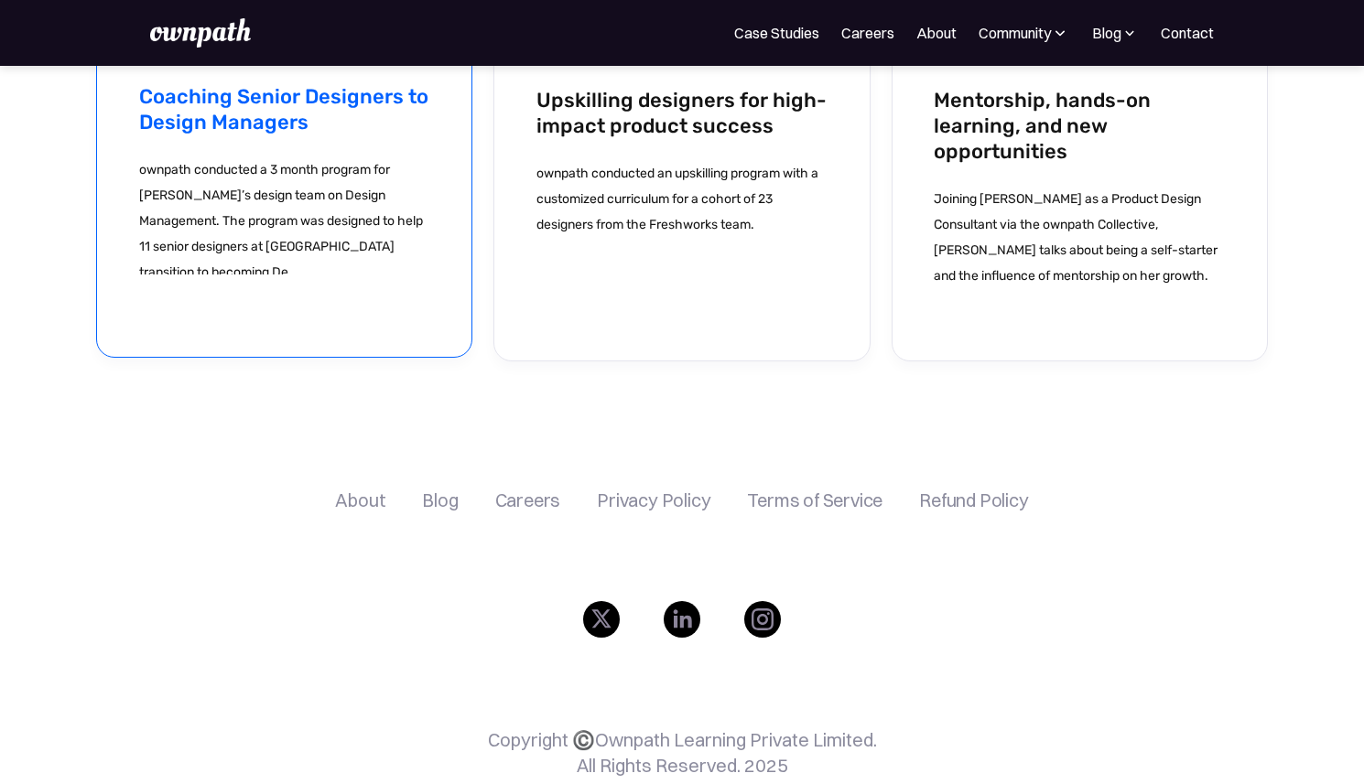
scroll to position [5768, 0]
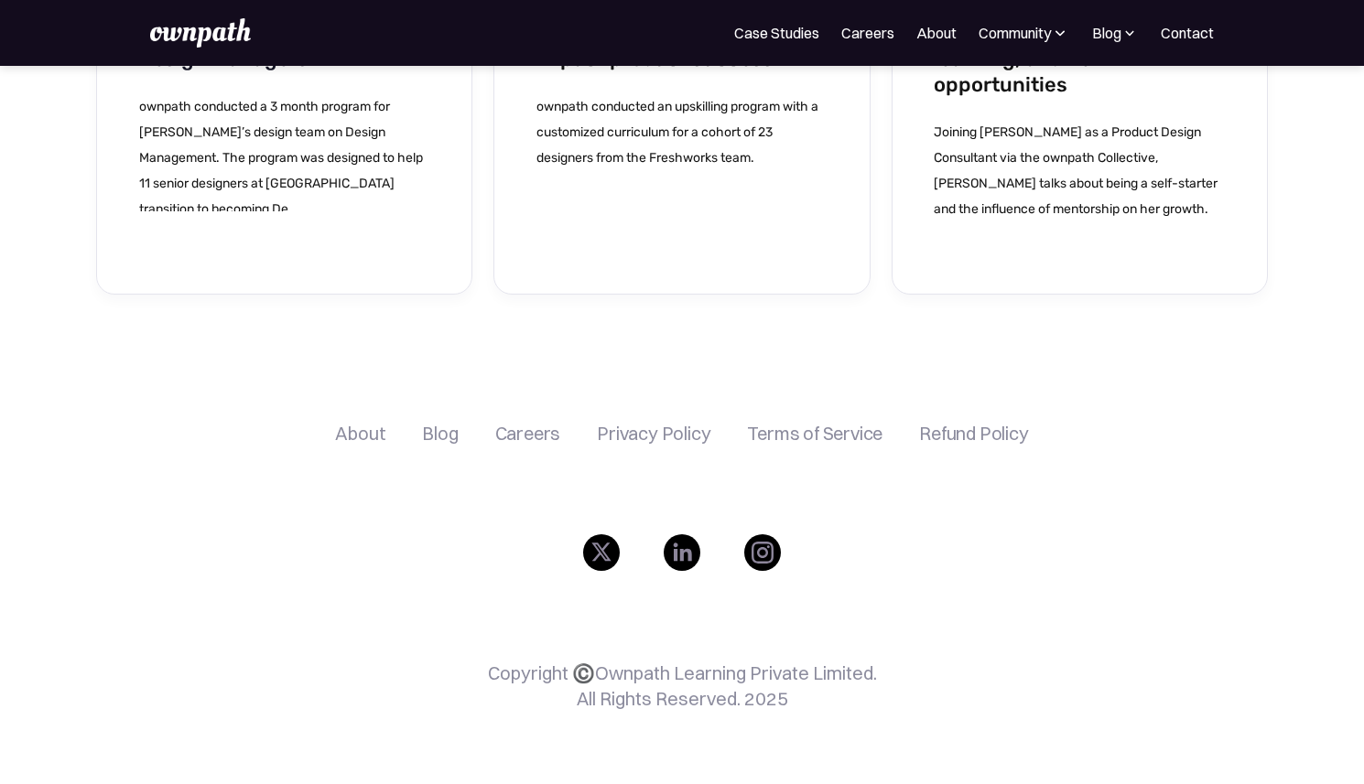
click at [368, 423] on div "About" at bounding box center [360, 434] width 50 height 22
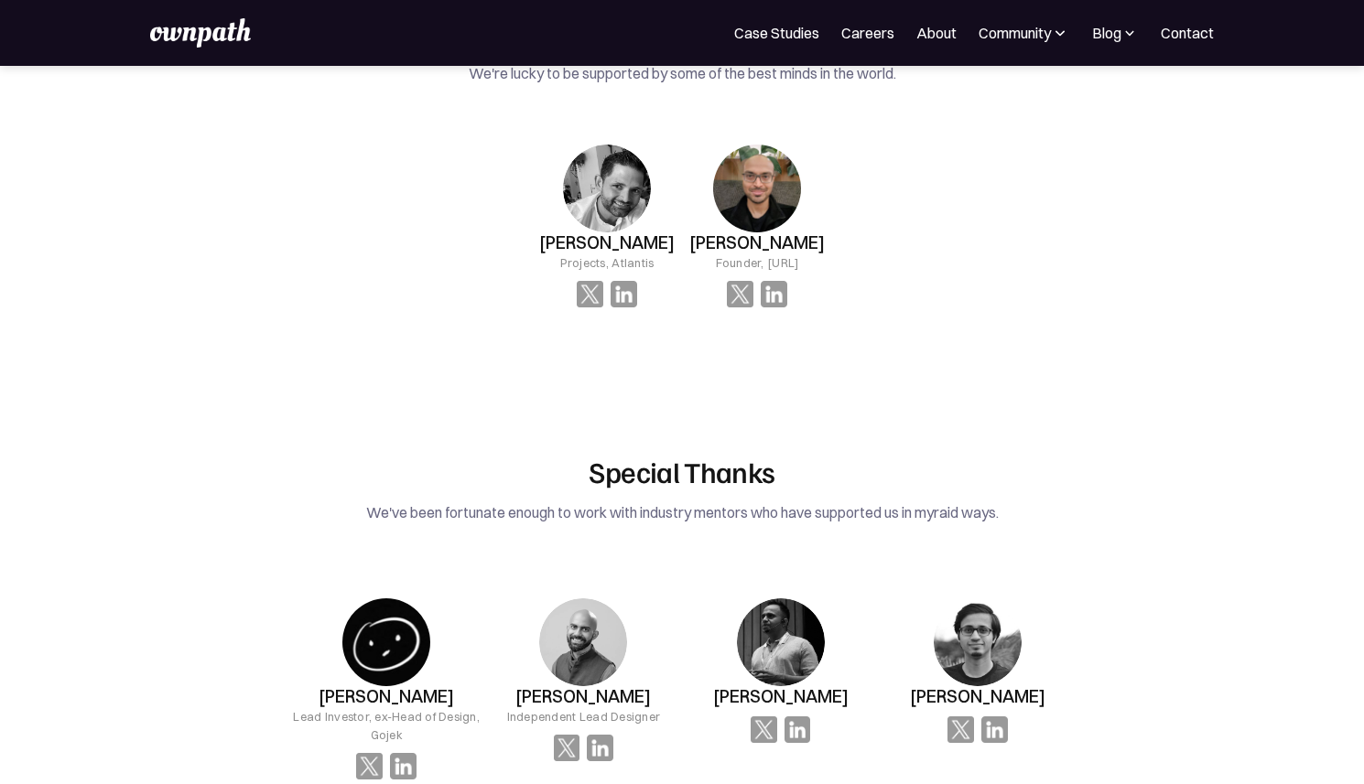
scroll to position [3093, 0]
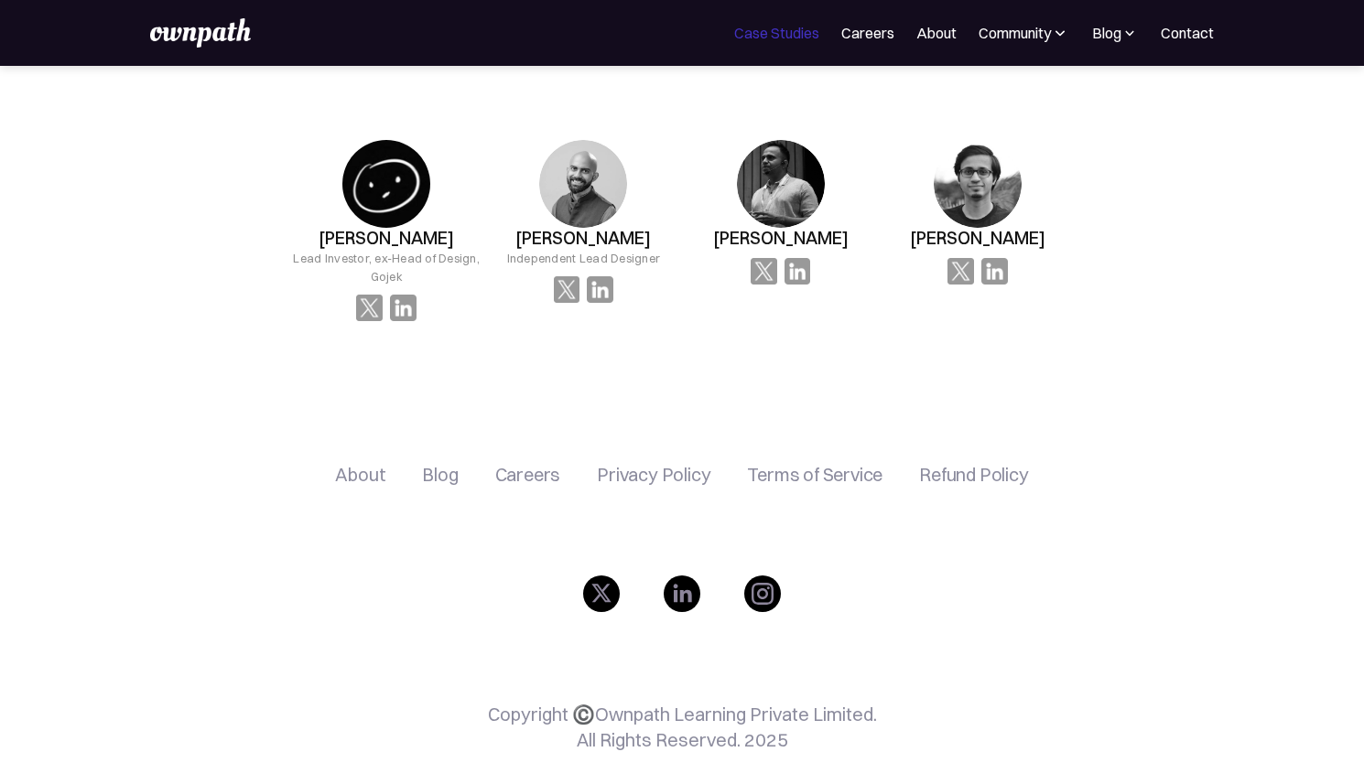
click at [803, 35] on link "Case Studies" at bounding box center [776, 33] width 85 height 22
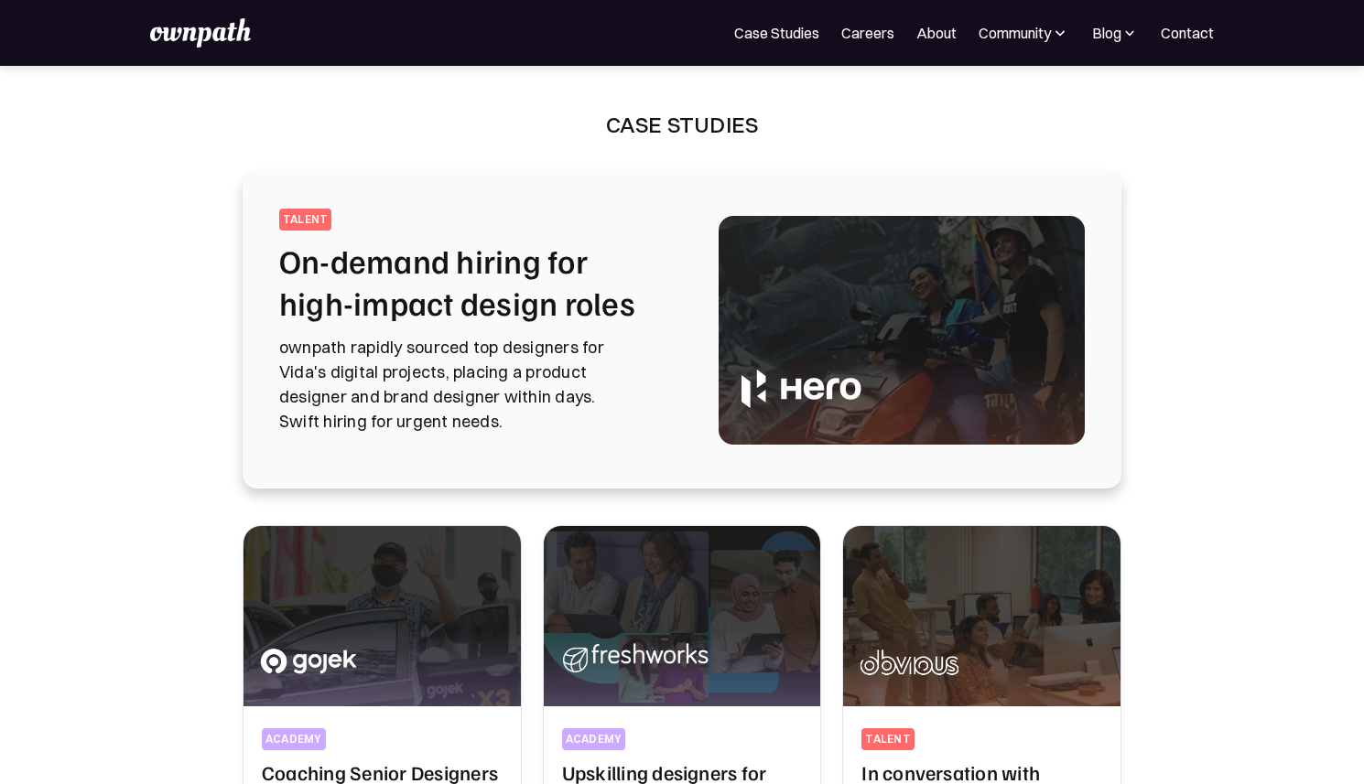
click at [213, 26] on img at bounding box center [200, 32] width 101 height 29
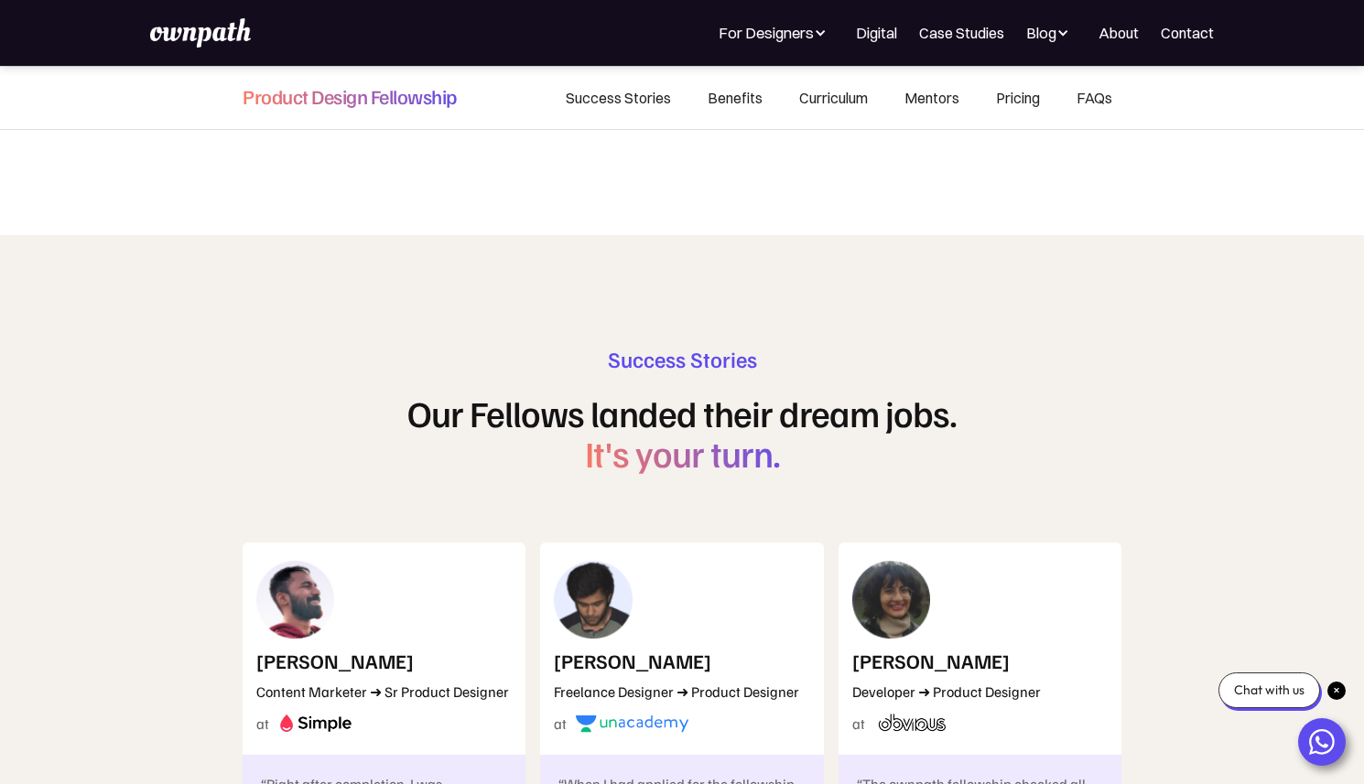
scroll to position [9218, 0]
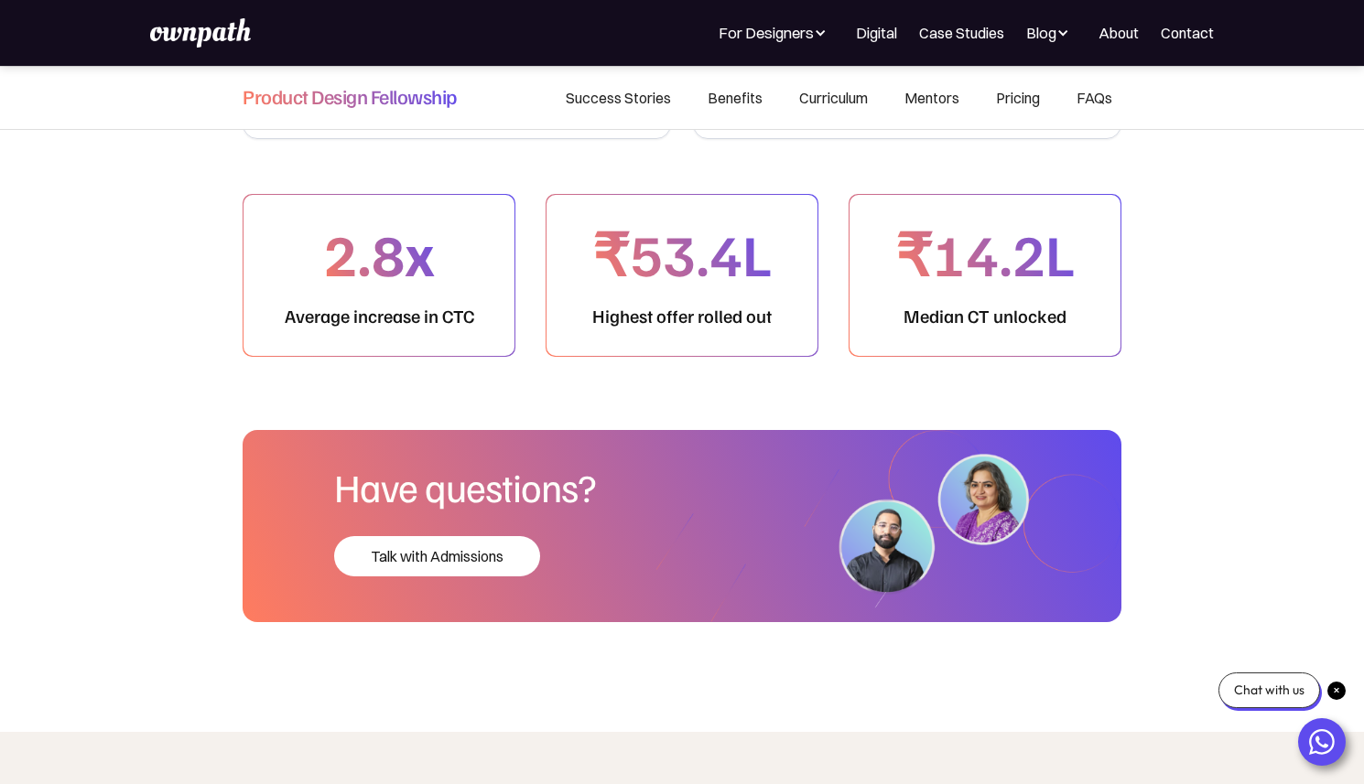
click at [615, 260] on div "₹53.4L Highest offer rolled out" at bounding box center [681, 275] width 271 height 161
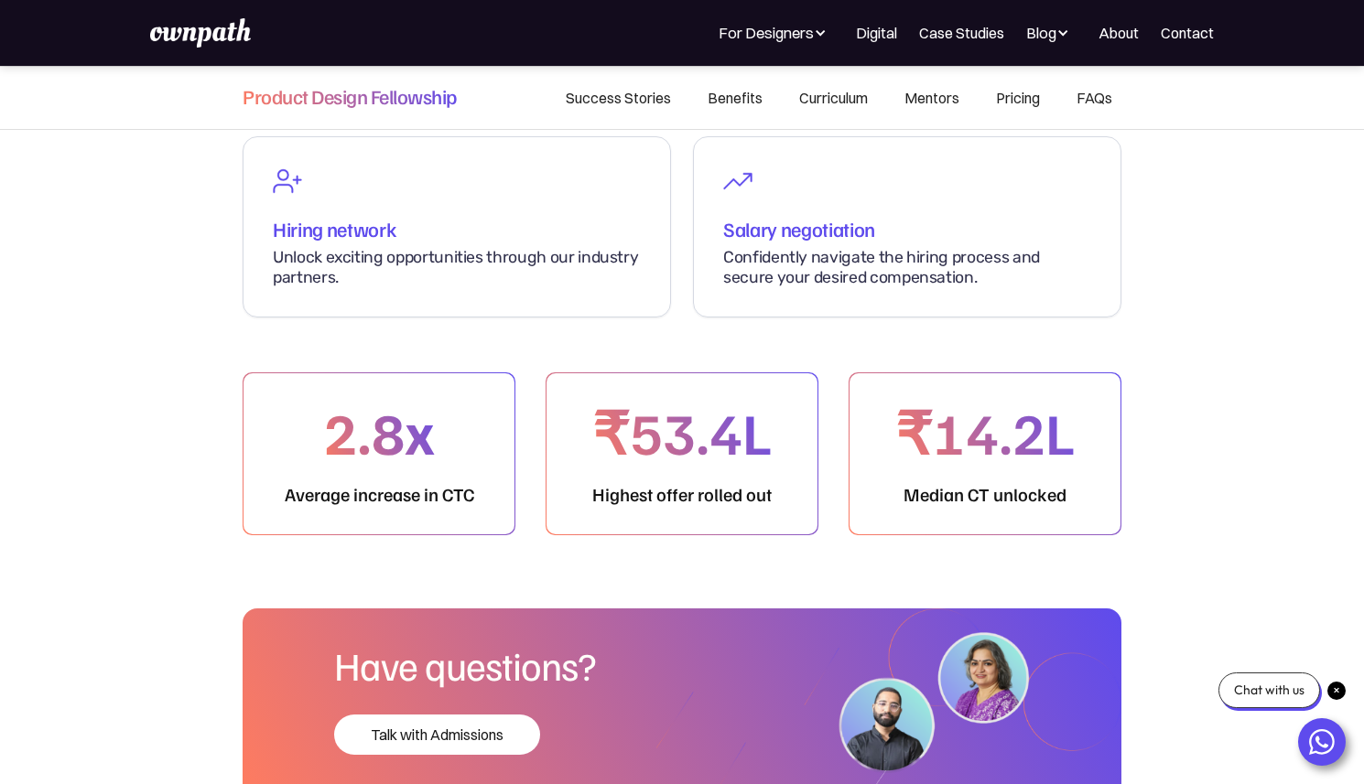
scroll to position [9031, 0]
